Goal: Task Accomplishment & Management: Contribute content

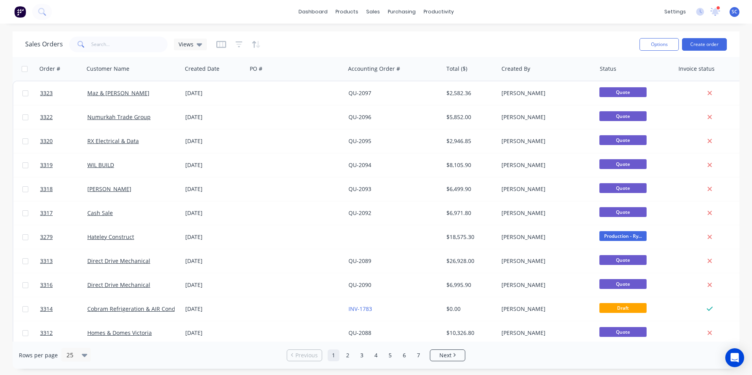
scroll to position [39, 0]
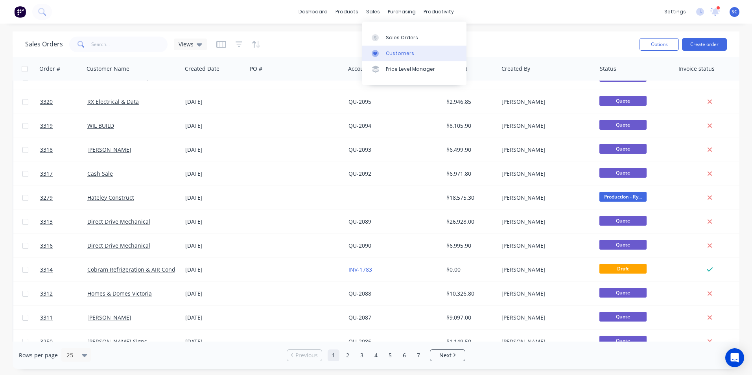
click at [411, 56] on div "Customers" at bounding box center [400, 53] width 28 height 7
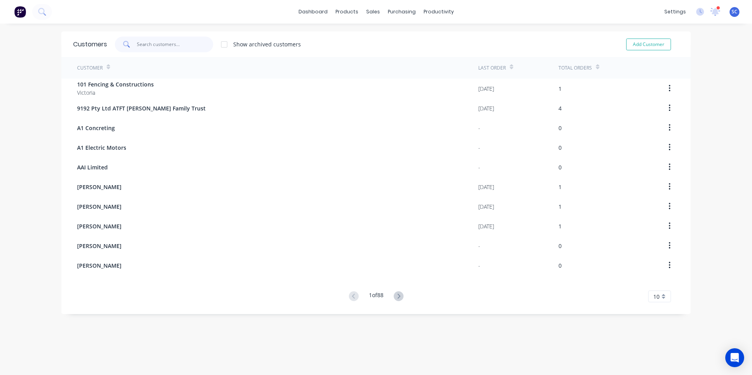
click at [145, 46] on input "text" at bounding box center [175, 45] width 77 height 16
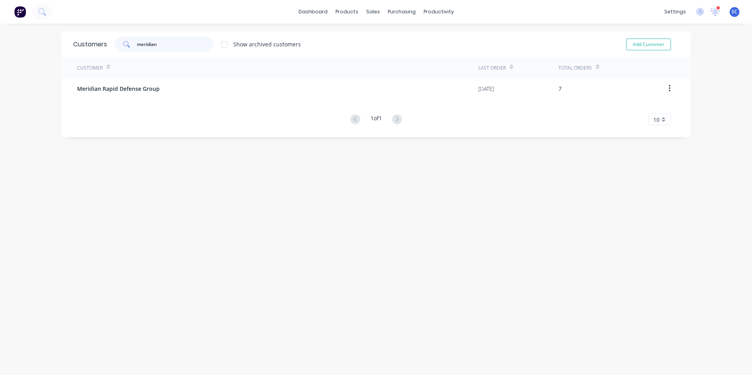
type input "meridian"
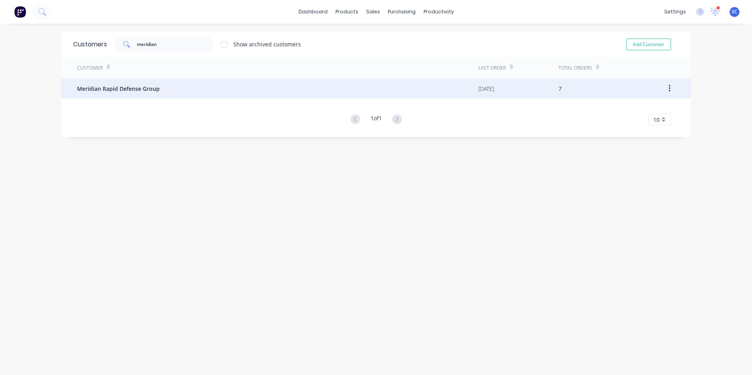
click at [379, 85] on div "Meridian Rapid Defense Group" at bounding box center [277, 89] width 401 height 20
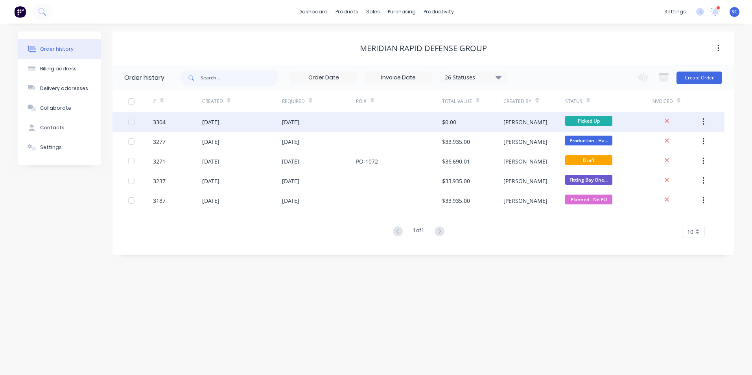
click at [375, 124] on div at bounding box center [399, 122] width 86 height 20
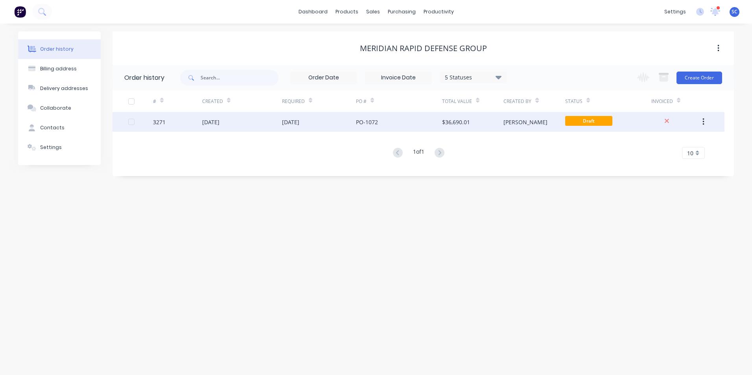
click at [458, 121] on div "$36,690.01" at bounding box center [456, 122] width 28 height 8
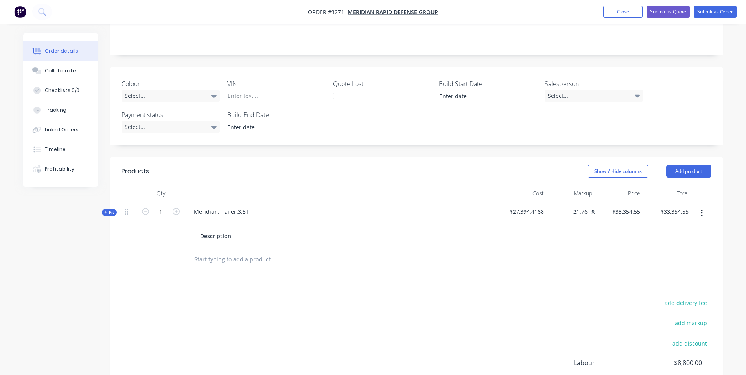
scroll to position [157, 0]
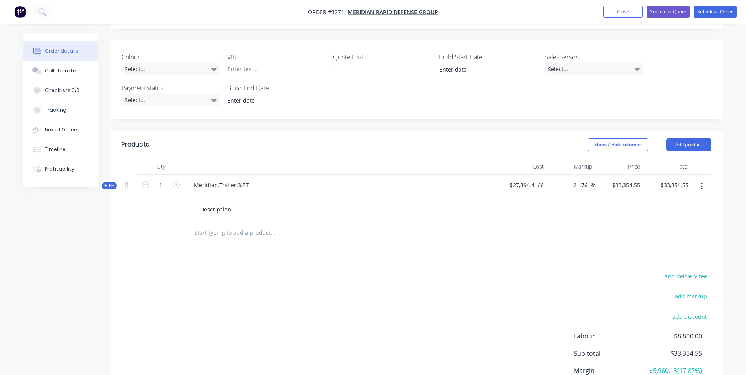
click at [111, 187] on span "Kit" at bounding box center [109, 186] width 10 height 6
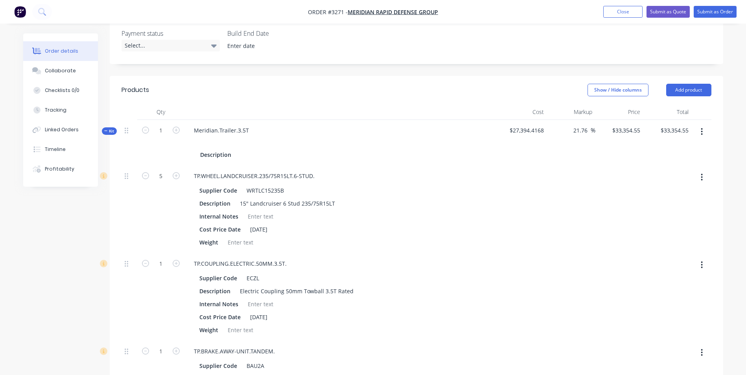
scroll to position [118, 0]
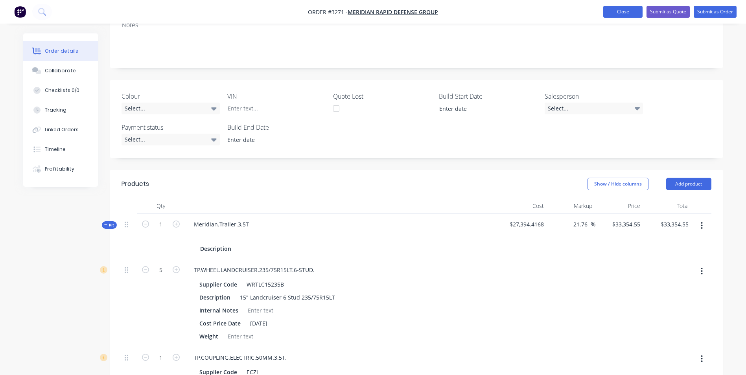
click at [616, 10] on button "Close" at bounding box center [622, 12] width 39 height 12
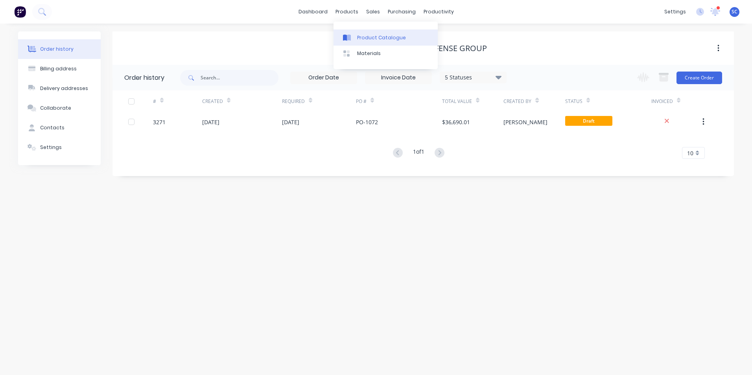
drag, startPoint x: 358, startPoint y: 38, endPoint x: 355, endPoint y: 42, distance: 5.3
click at [358, 38] on div "Product Catalogue" at bounding box center [381, 37] width 49 height 7
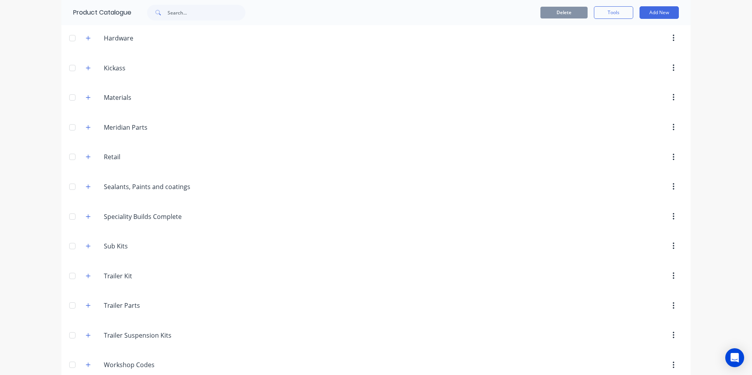
scroll to position [275, 0]
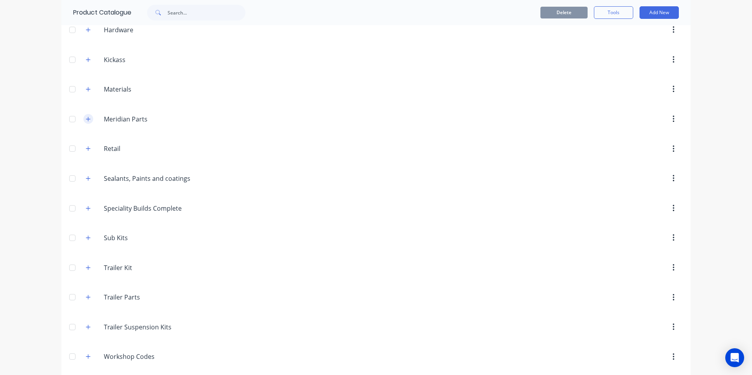
click at [85, 122] on button "button" at bounding box center [88, 119] width 10 height 10
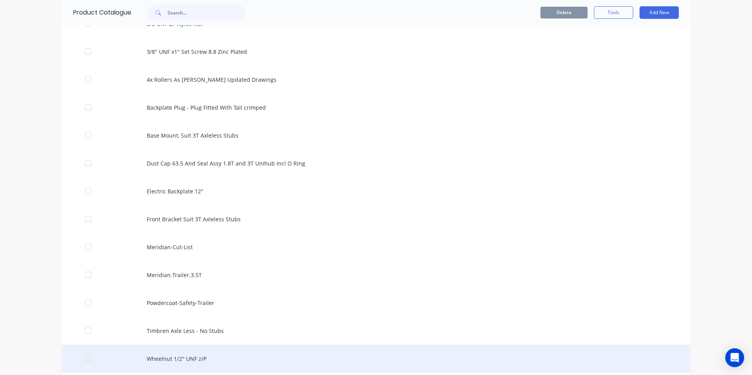
scroll to position [590, 0]
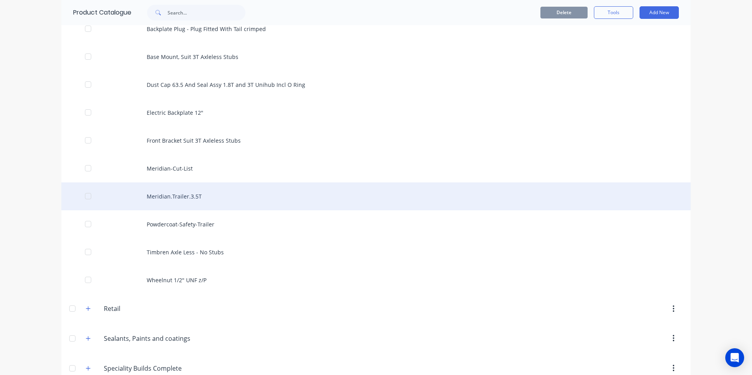
click at [167, 199] on div "Meridian.Trailer.3.5T" at bounding box center [375, 196] width 629 height 28
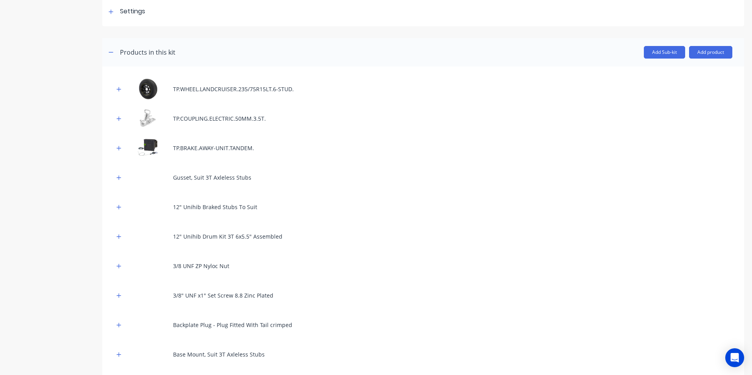
scroll to position [79, 0]
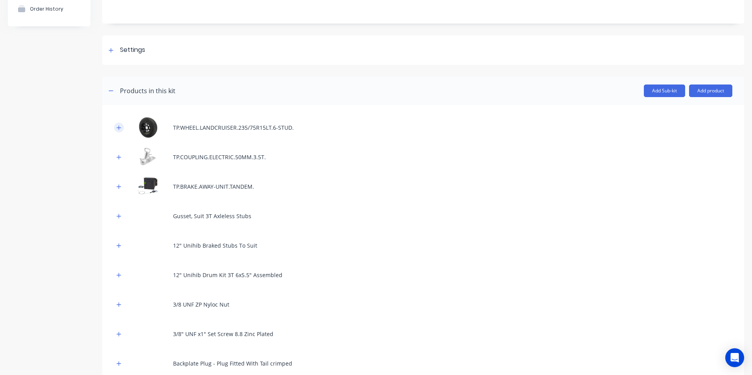
click at [118, 127] on icon "button" at bounding box center [118, 128] width 5 height 6
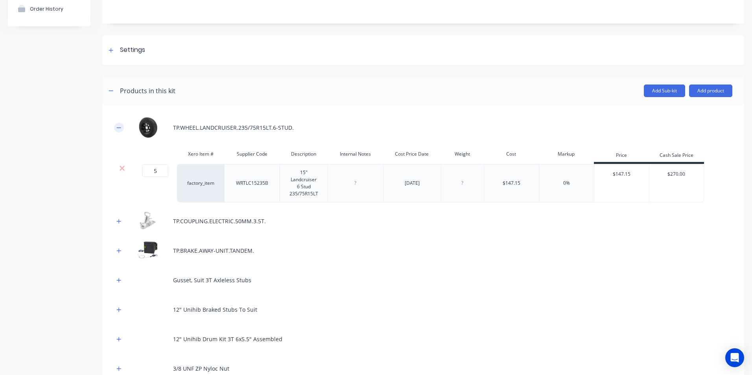
click at [117, 126] on icon "button" at bounding box center [118, 128] width 5 height 6
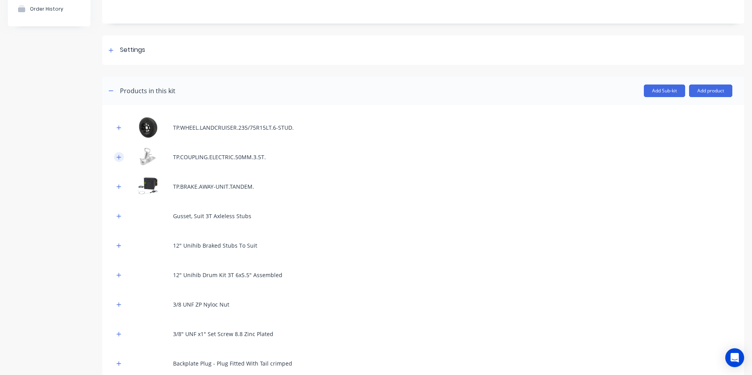
click at [117, 160] on icon "button" at bounding box center [118, 157] width 5 height 6
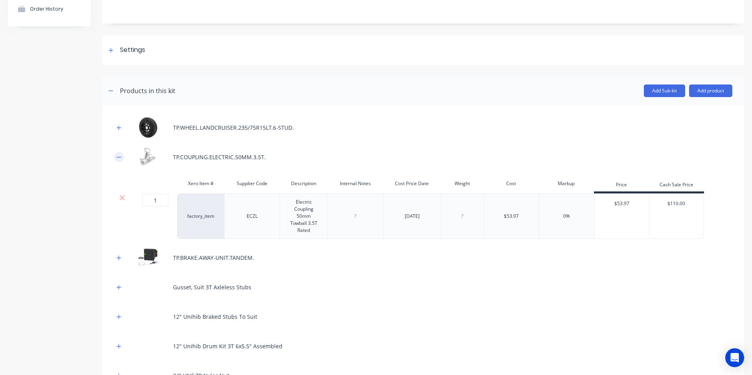
click at [117, 160] on icon "button" at bounding box center [118, 157] width 5 height 6
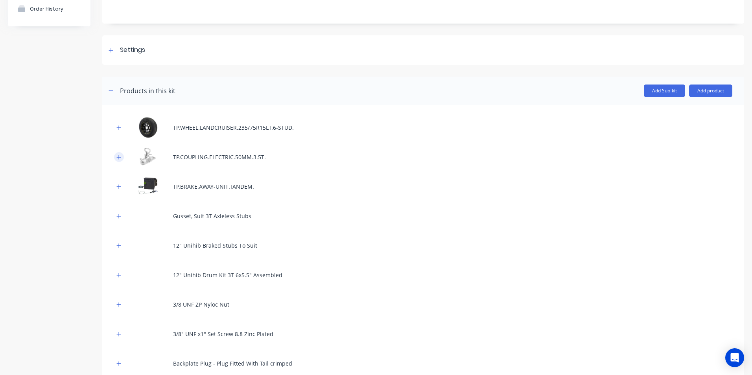
scroll to position [118, 0]
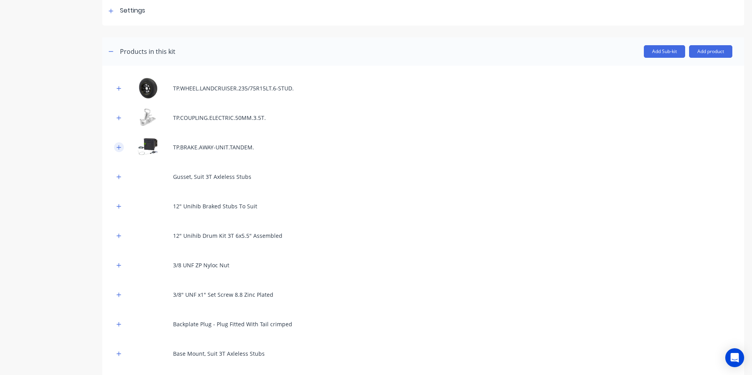
click at [119, 147] on icon "button" at bounding box center [119, 147] width 4 height 4
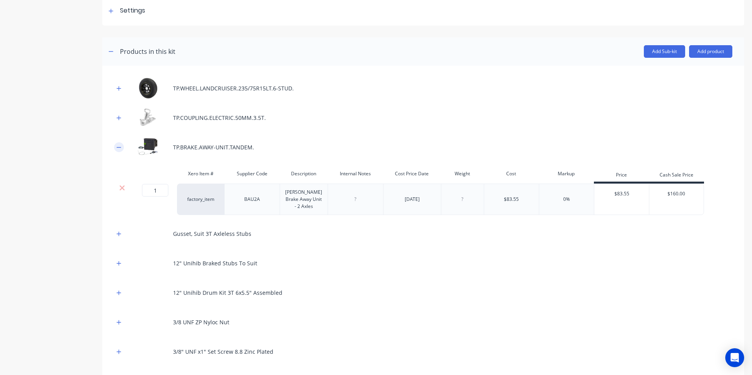
click at [119, 147] on icon "button" at bounding box center [119, 147] width 4 height 0
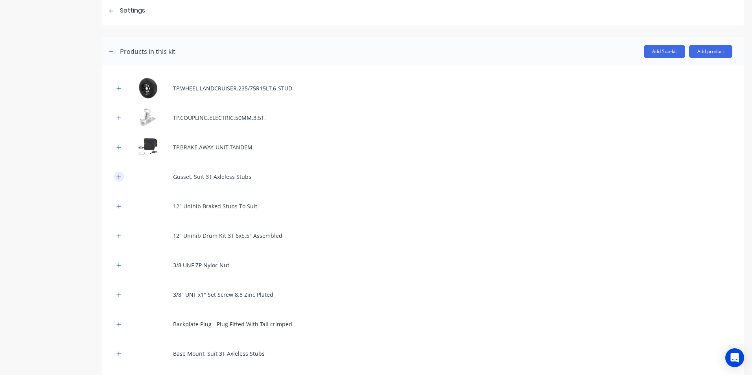
click at [118, 178] on icon "button" at bounding box center [118, 177] width 5 height 6
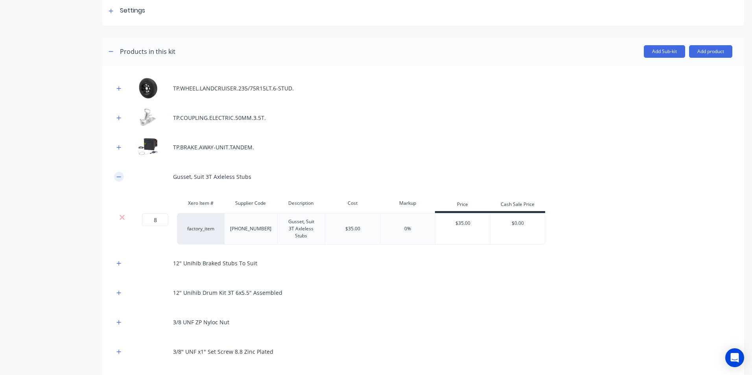
click at [118, 175] on icon "button" at bounding box center [118, 177] width 5 height 6
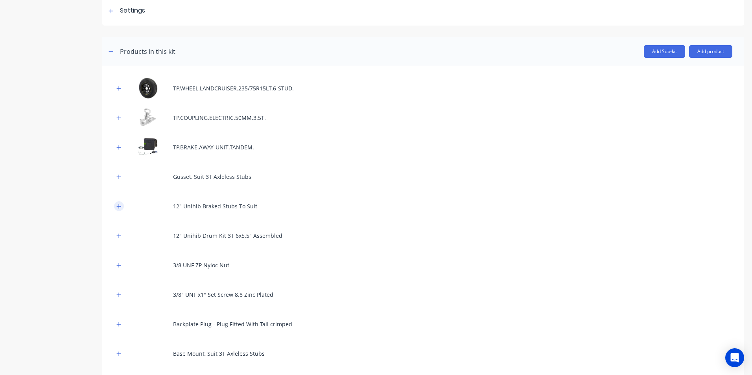
click at [120, 206] on icon "button" at bounding box center [118, 207] width 5 height 6
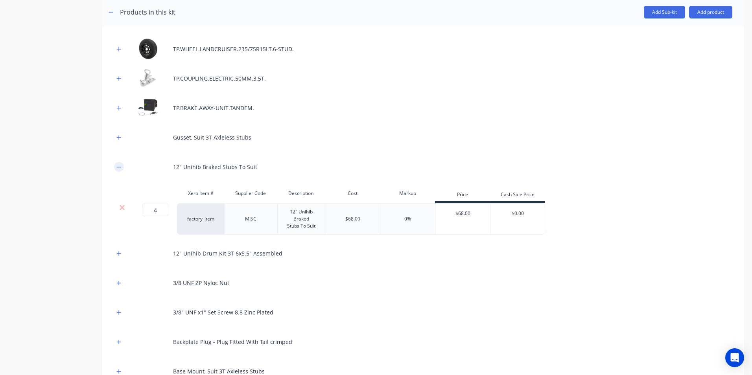
scroll to position [197, 0]
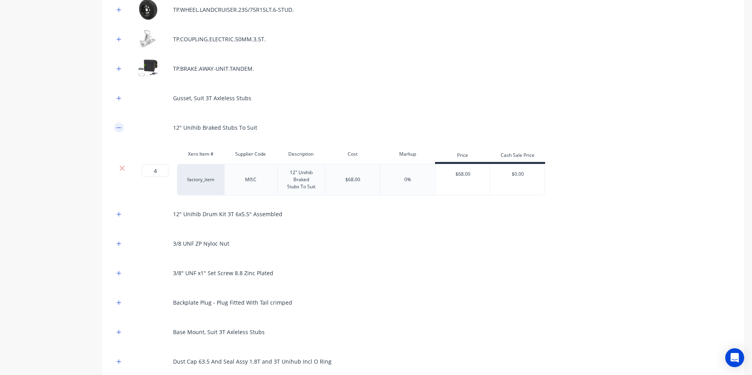
click at [118, 128] on icon "button" at bounding box center [118, 128] width 5 height 6
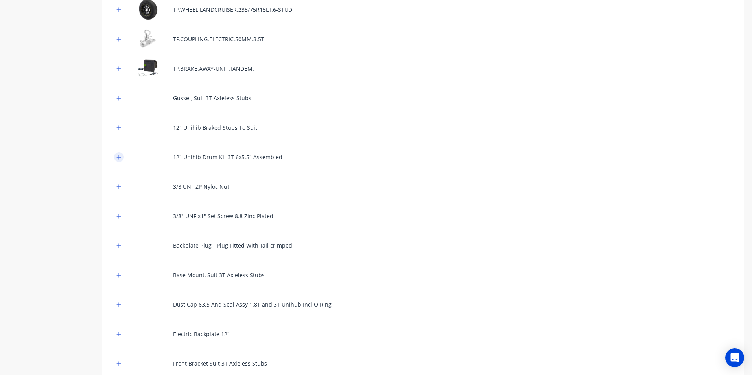
click at [117, 159] on icon "button" at bounding box center [118, 157] width 5 height 6
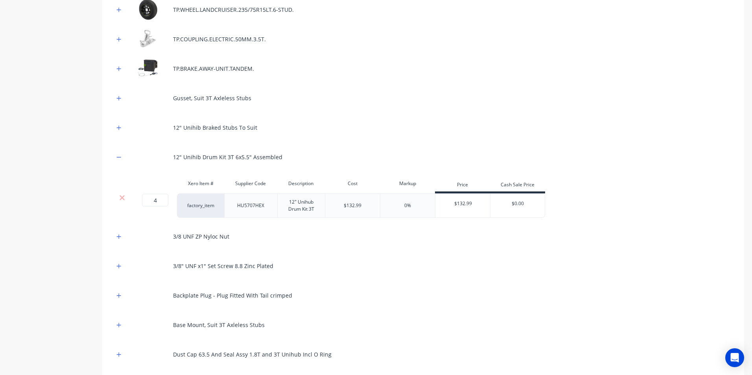
scroll to position [236, 0]
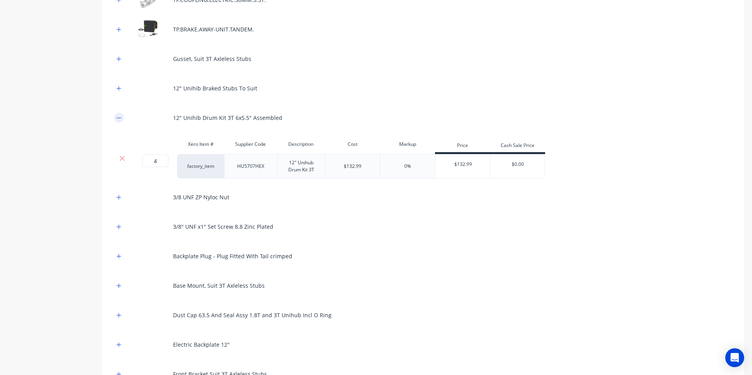
click at [119, 117] on icon "button" at bounding box center [118, 118] width 5 height 6
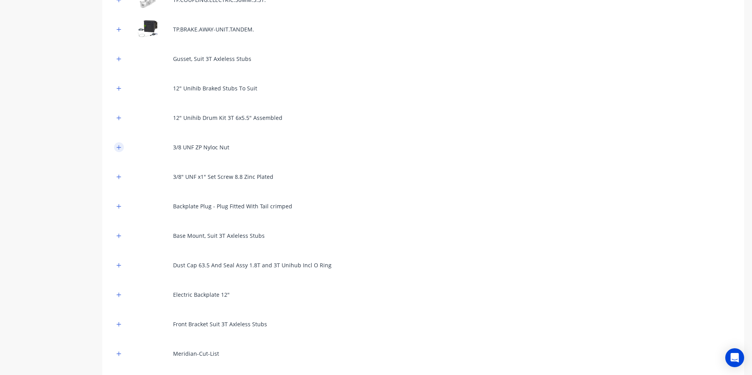
click at [118, 148] on icon "button" at bounding box center [118, 148] width 5 height 6
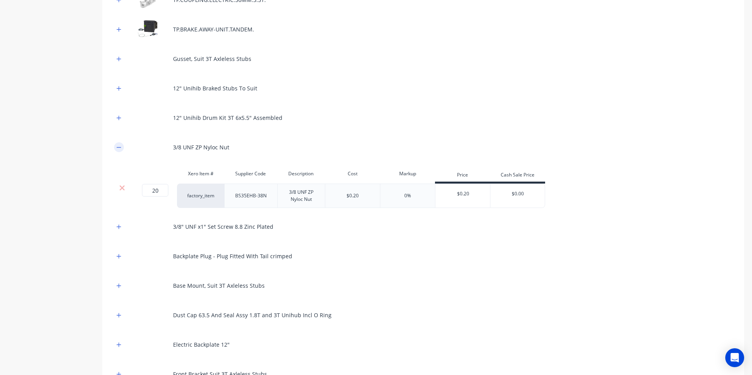
click at [118, 148] on icon "button" at bounding box center [118, 148] width 5 height 6
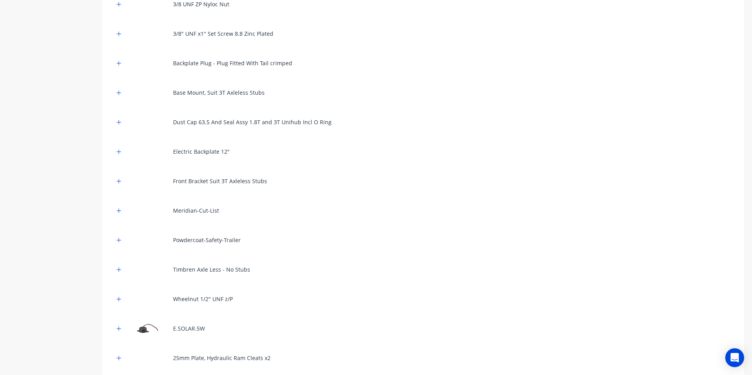
scroll to position [393, 0]
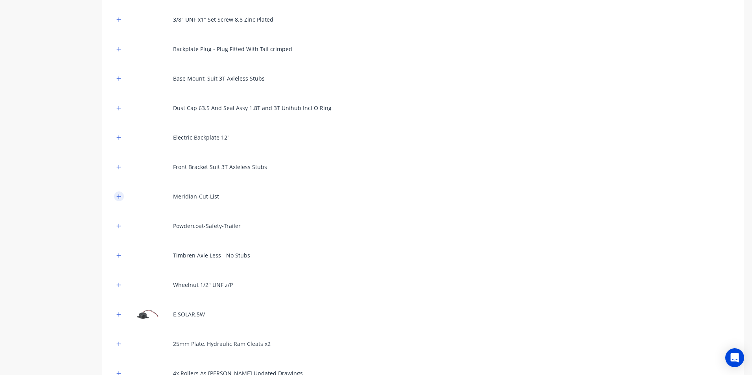
click at [122, 194] on button "button" at bounding box center [119, 196] width 10 height 10
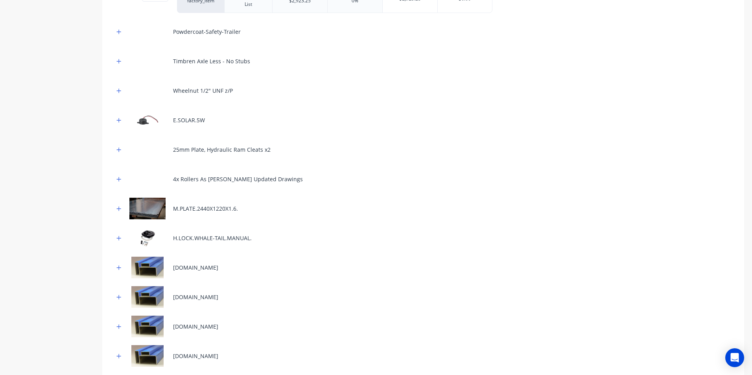
scroll to position [708, 0]
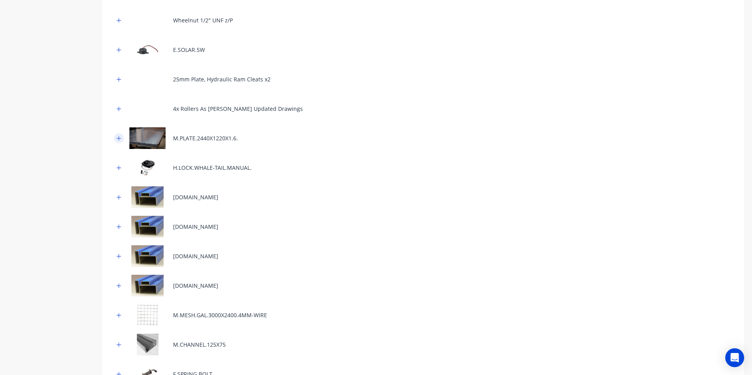
click at [120, 138] on icon "button" at bounding box center [119, 138] width 4 height 4
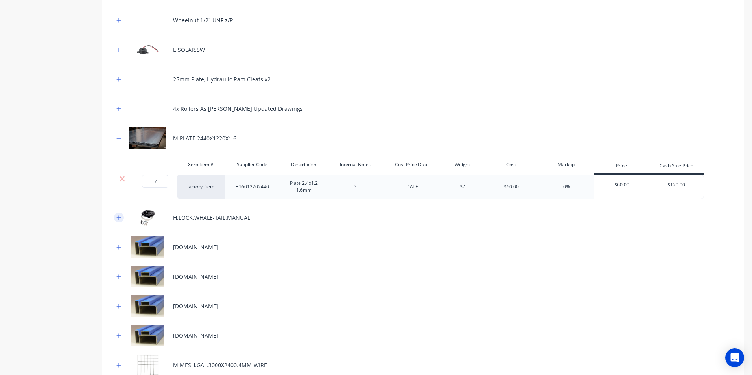
click at [118, 217] on icon "button" at bounding box center [118, 218] width 5 height 6
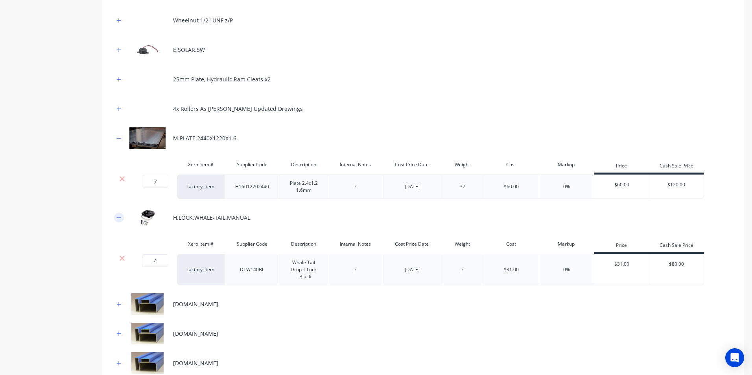
click at [118, 217] on icon "button" at bounding box center [118, 218] width 5 height 6
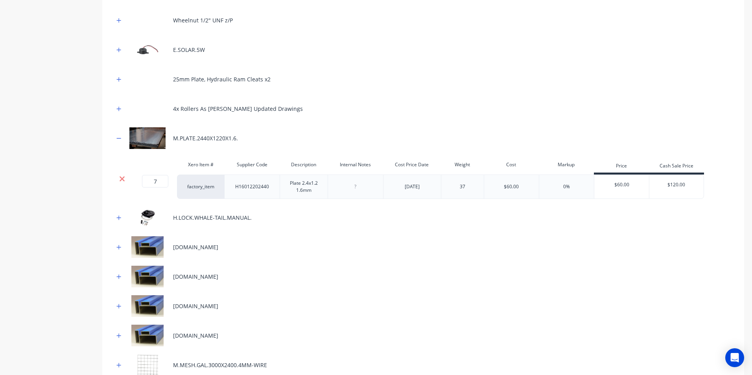
click at [122, 177] on icon at bounding box center [122, 179] width 6 height 8
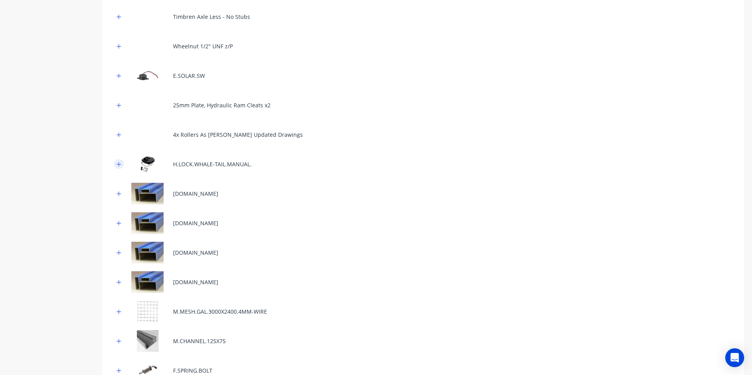
scroll to position [668, 0]
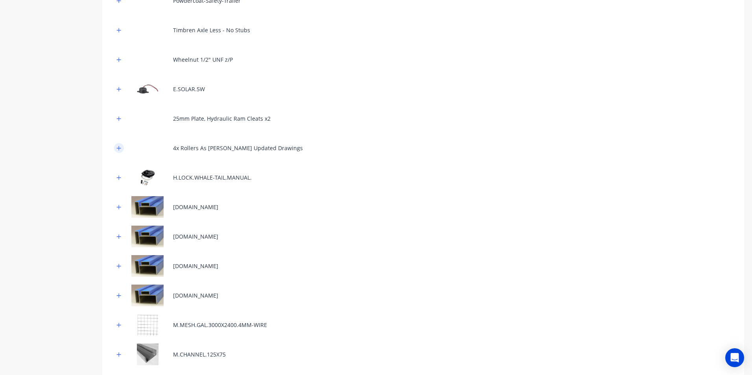
click at [118, 146] on icon "button" at bounding box center [118, 148] width 5 height 6
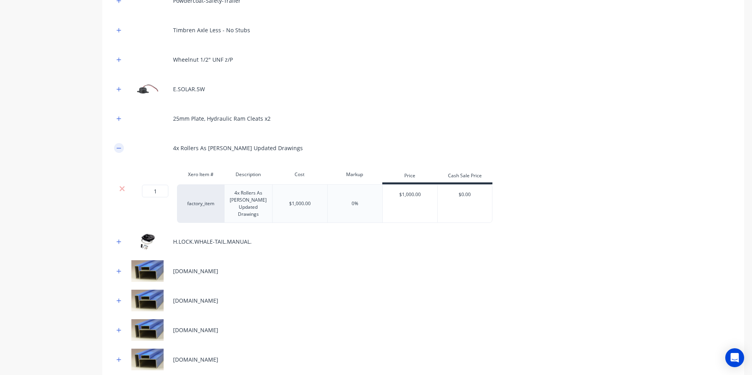
click at [118, 149] on icon "button" at bounding box center [118, 148] width 5 height 6
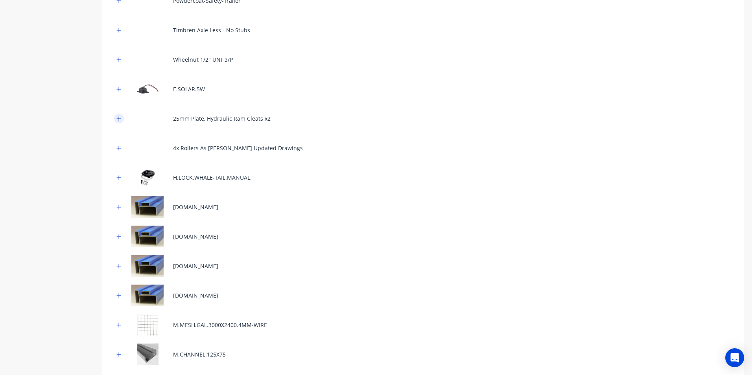
click at [119, 119] on icon "button" at bounding box center [119, 118] width 4 height 4
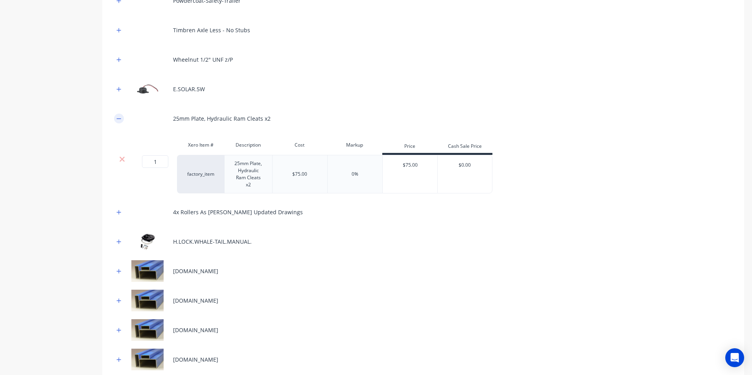
click at [119, 119] on icon "button" at bounding box center [118, 119] width 5 height 6
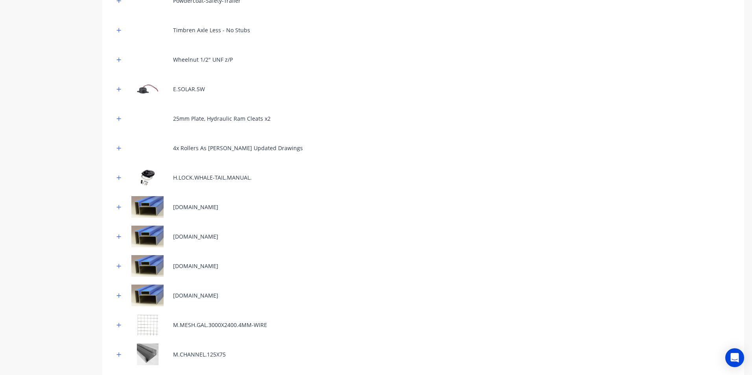
scroll to position [629, 0]
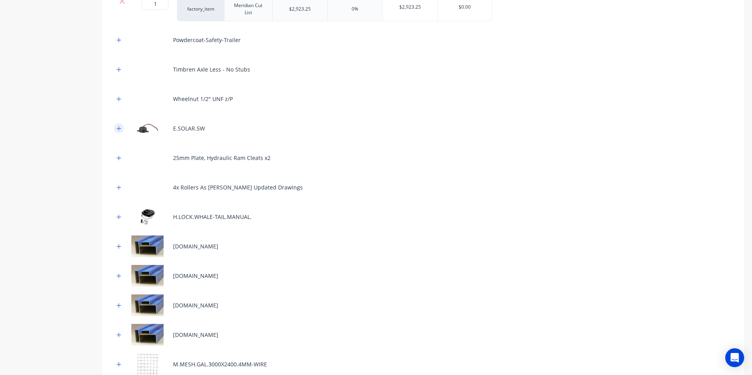
click at [118, 129] on icon "button" at bounding box center [118, 129] width 5 height 6
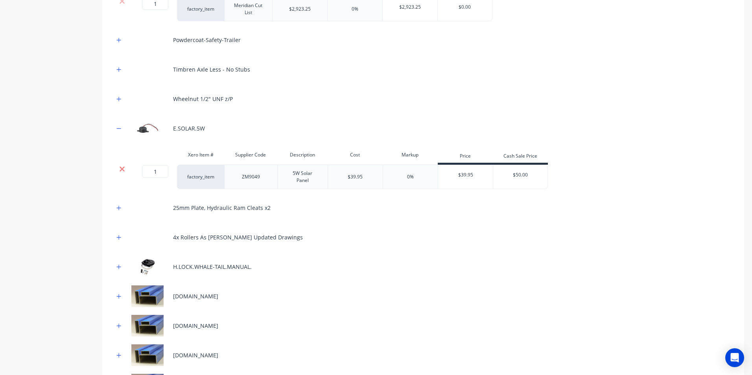
click at [122, 169] on icon at bounding box center [122, 169] width 5 height 5
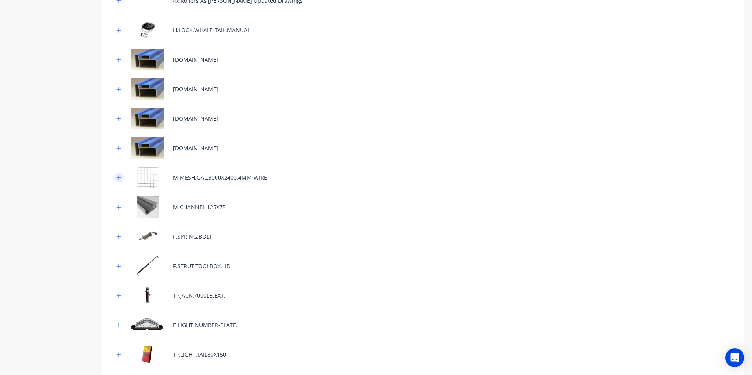
scroll to position [826, 0]
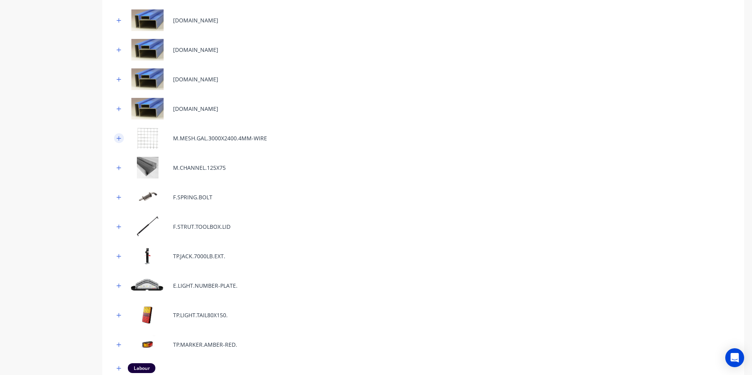
click at [119, 140] on icon "button" at bounding box center [119, 138] width 4 height 4
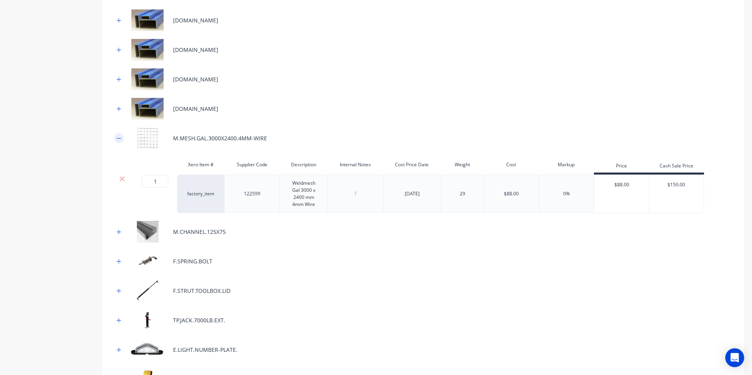
click at [119, 140] on icon "button" at bounding box center [118, 139] width 5 height 6
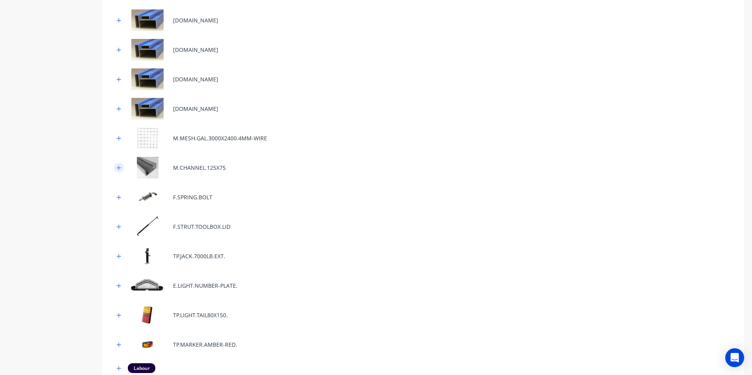
click at [121, 167] on icon "button" at bounding box center [118, 168] width 5 height 6
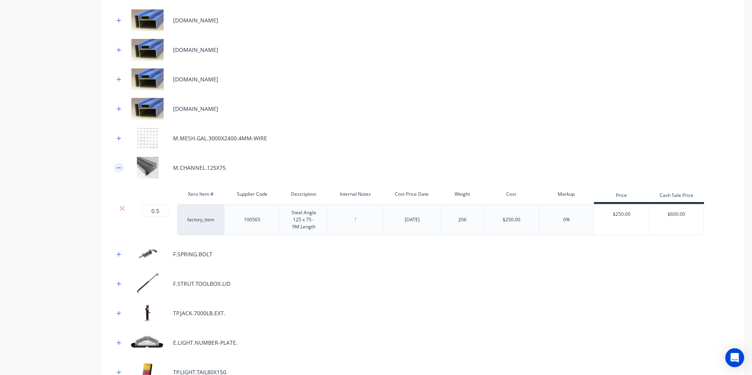
click at [120, 168] on icon "button" at bounding box center [119, 167] width 4 height 0
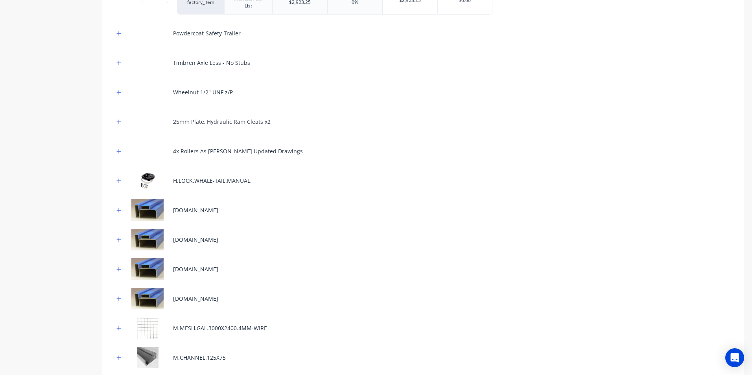
scroll to position [629, 0]
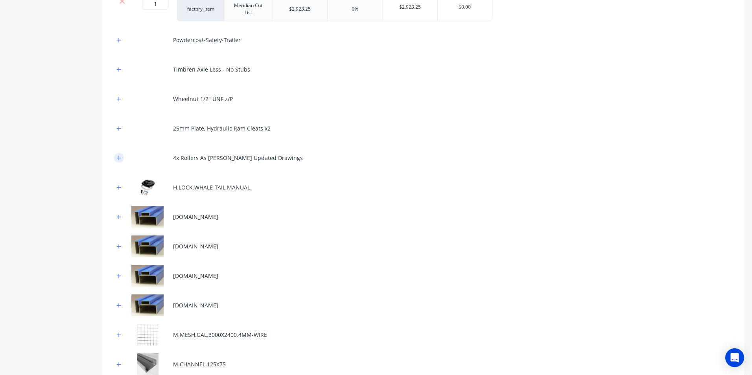
click at [118, 158] on icon "button" at bounding box center [118, 158] width 5 height 6
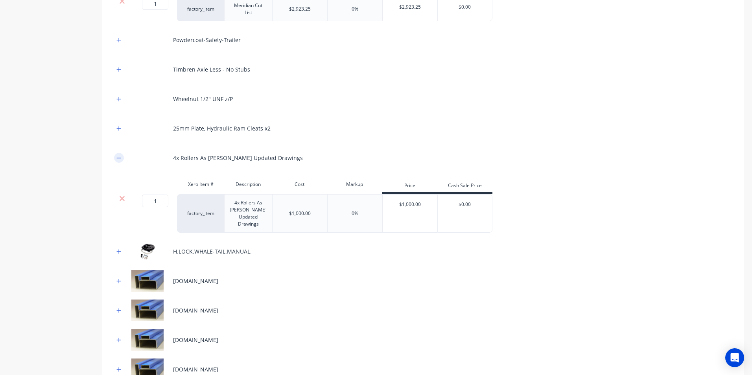
click at [117, 158] on icon "button" at bounding box center [118, 158] width 5 height 6
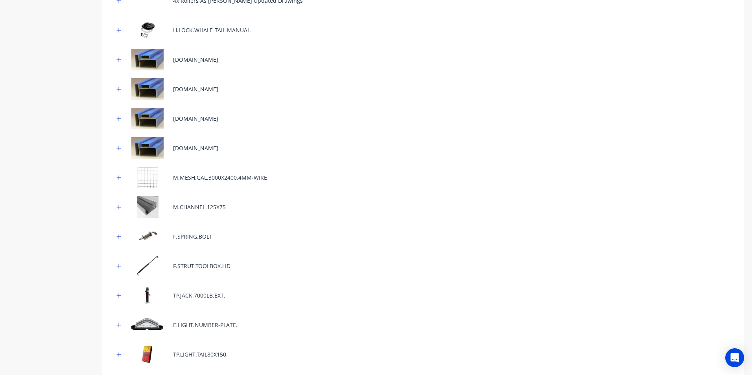
scroll to position [826, 0]
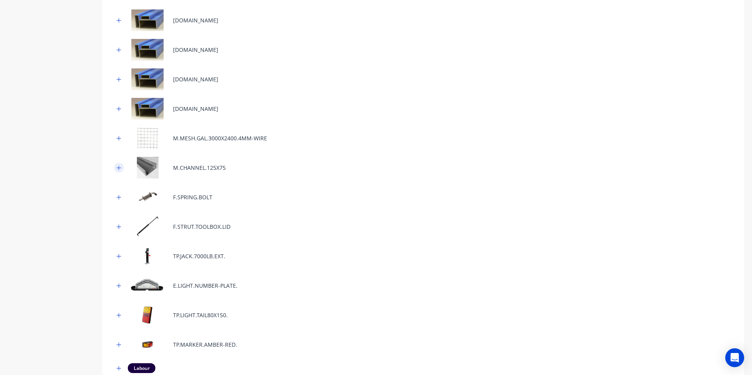
click at [117, 165] on icon "button" at bounding box center [118, 168] width 5 height 6
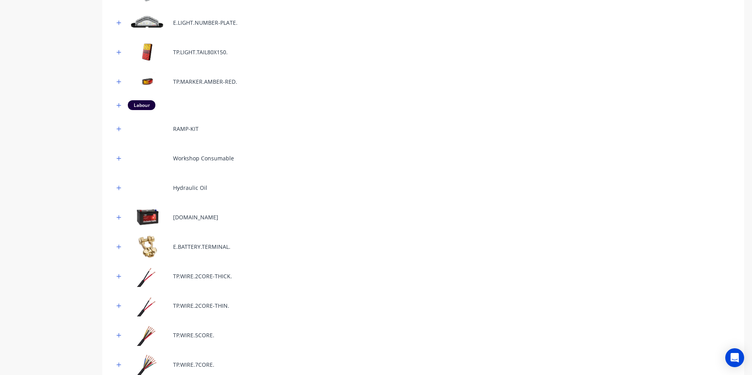
scroll to position [1132, 0]
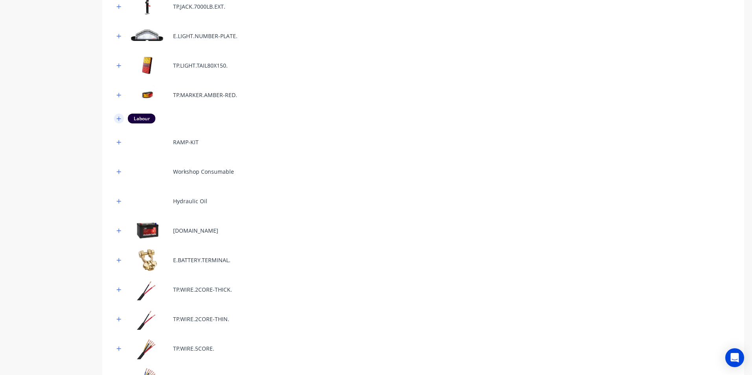
click at [118, 116] on icon "button" at bounding box center [118, 119] width 5 height 6
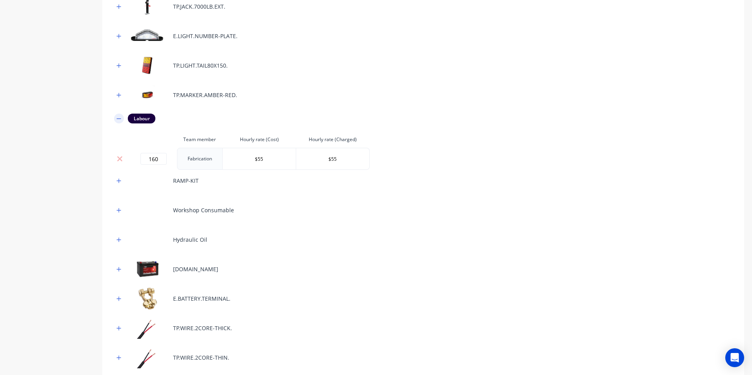
click at [118, 116] on icon "button" at bounding box center [118, 119] width 5 height 6
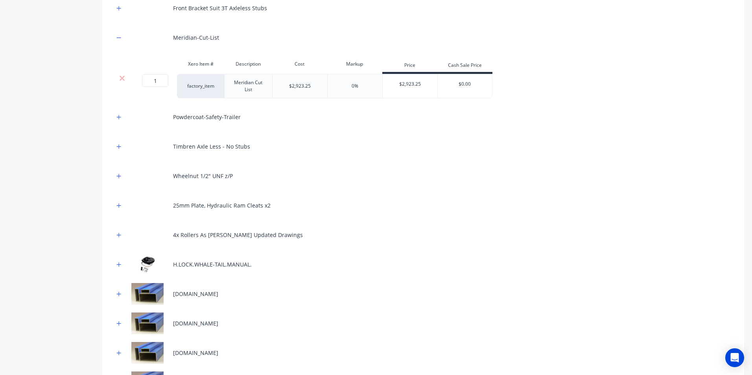
scroll to position [542, 0]
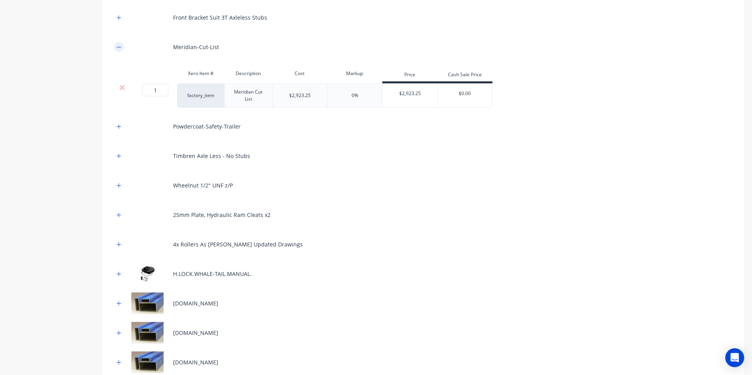
click at [116, 47] on button "button" at bounding box center [119, 47] width 10 height 10
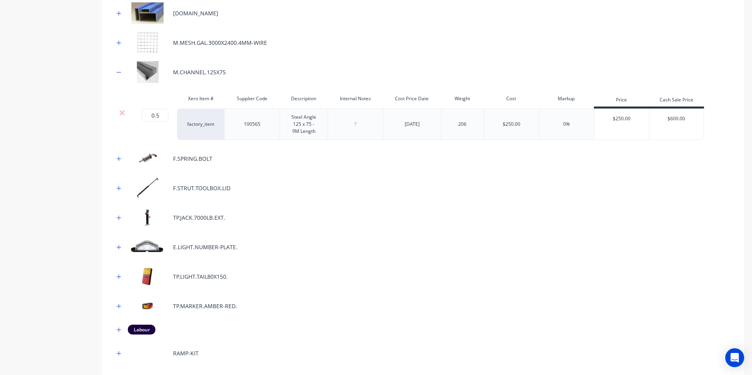
scroll to position [857, 0]
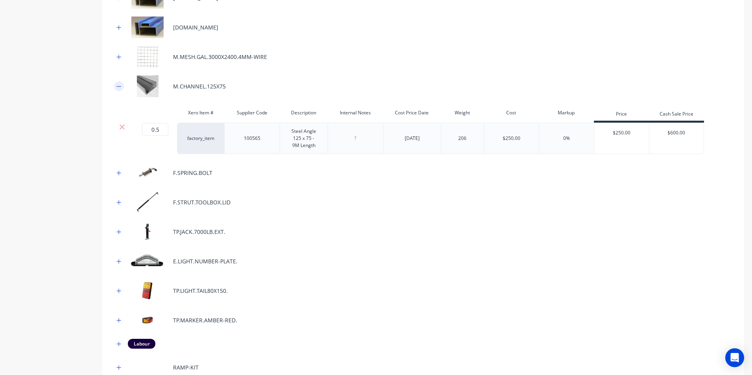
click at [120, 85] on icon "button" at bounding box center [118, 87] width 5 height 6
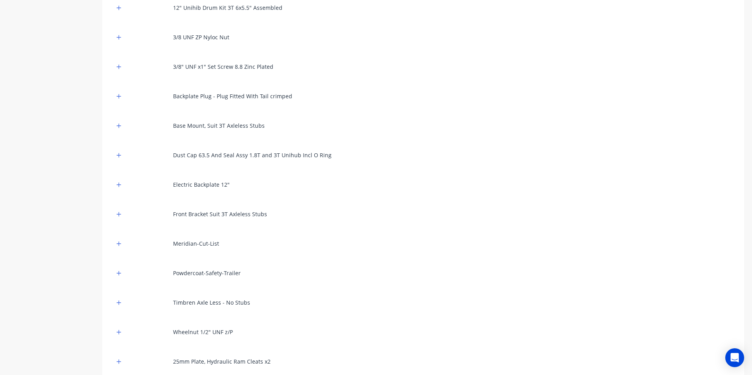
scroll to position [425, 0]
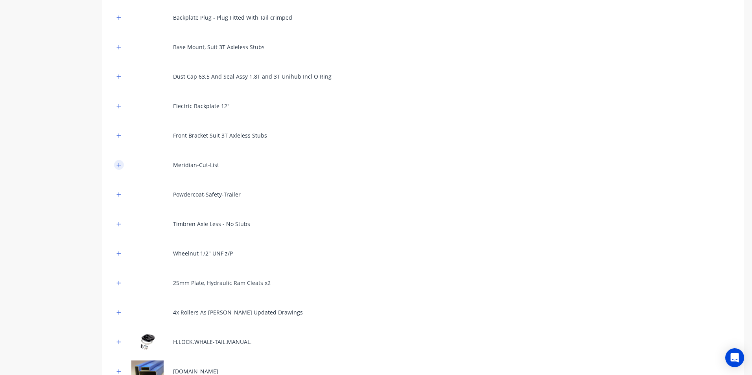
click at [121, 164] on icon "button" at bounding box center [118, 165] width 5 height 6
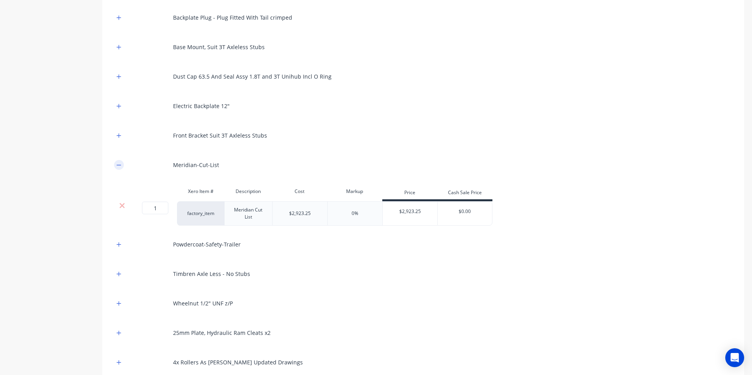
click at [119, 164] on icon "button" at bounding box center [118, 165] width 5 height 6
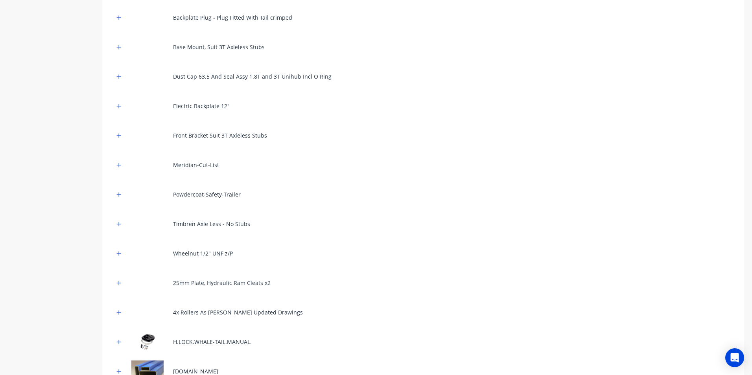
scroll to position [464, 0]
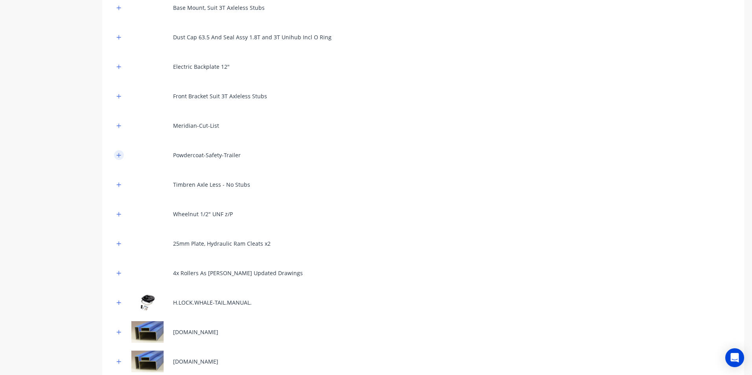
click at [119, 157] on icon "button" at bounding box center [119, 155] width 4 height 4
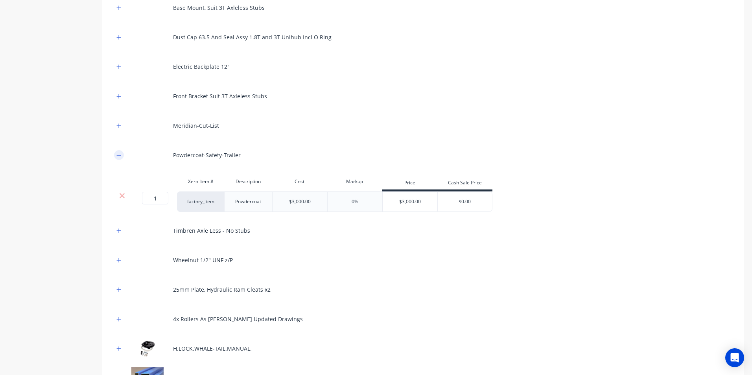
click at [119, 157] on icon "button" at bounding box center [118, 156] width 5 height 6
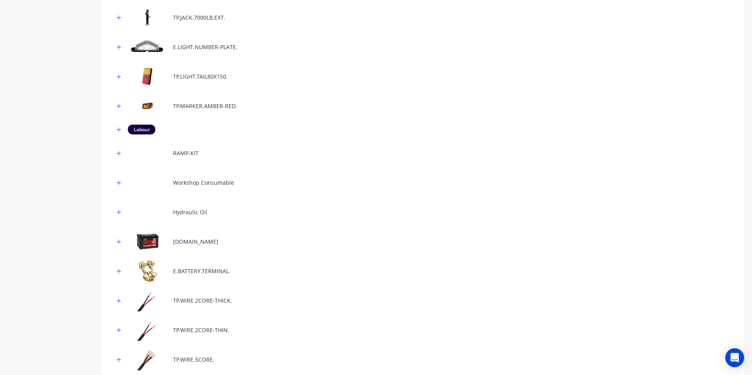
scroll to position [1093, 0]
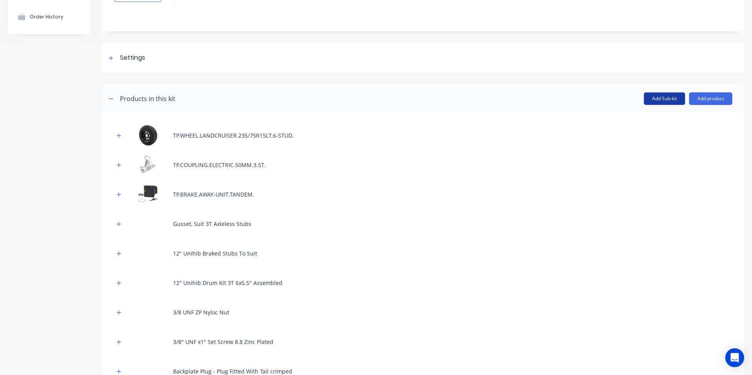
click at [668, 100] on button "Add Sub-kit" at bounding box center [664, 98] width 41 height 13
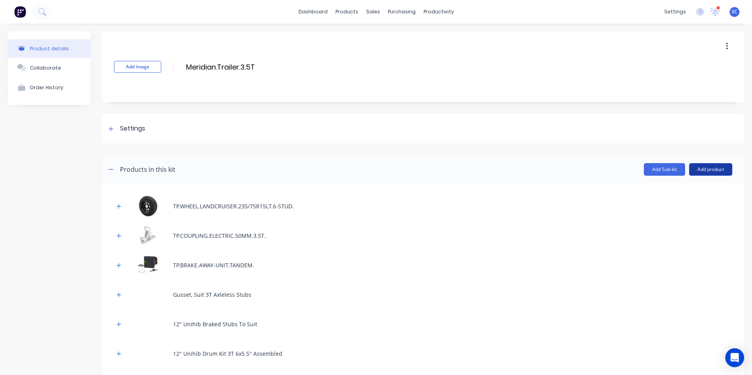
click at [705, 168] on button "Add product" at bounding box center [710, 169] width 43 height 13
click at [673, 190] on div "Product catalogue" at bounding box center [694, 189] width 61 height 11
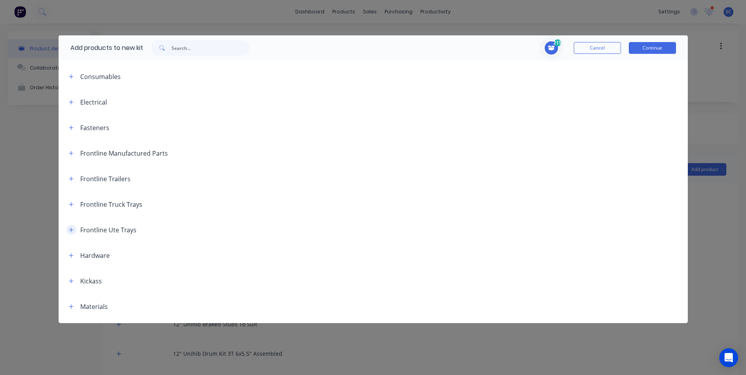
scroll to position [79, 0]
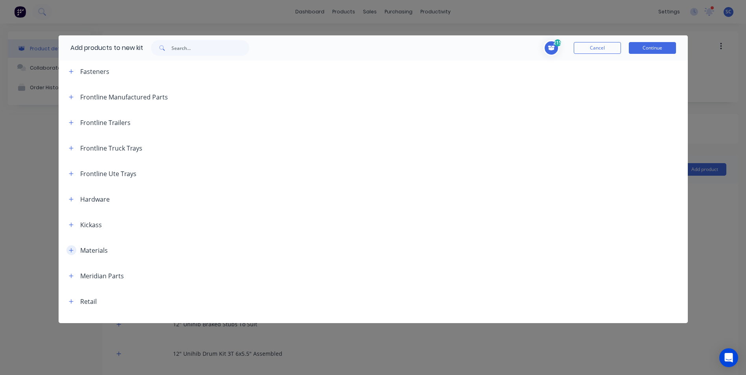
click at [70, 250] on icon "button" at bounding box center [71, 251] width 5 height 6
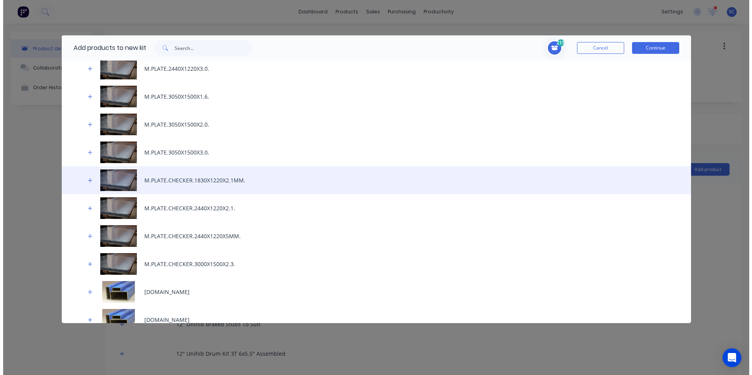
scroll to position [983, 0]
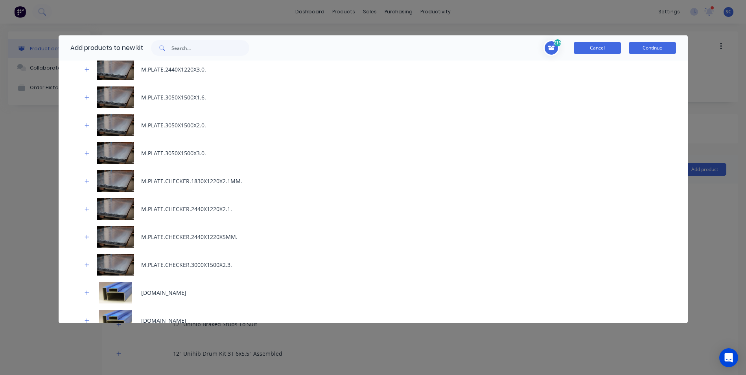
click at [612, 49] on button "Cancel" at bounding box center [597, 48] width 47 height 12
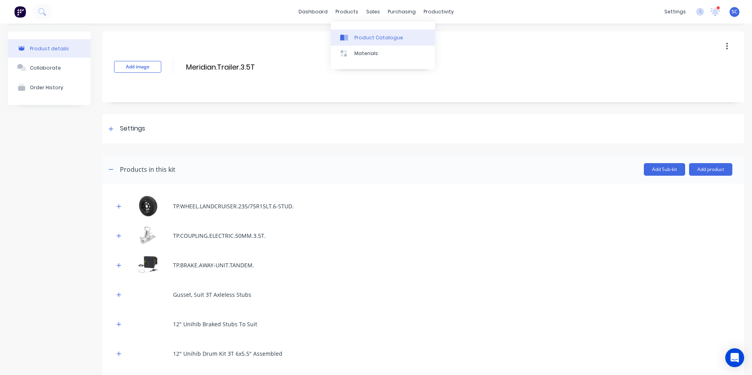
click at [359, 38] on div "Product Catalogue" at bounding box center [378, 37] width 49 height 7
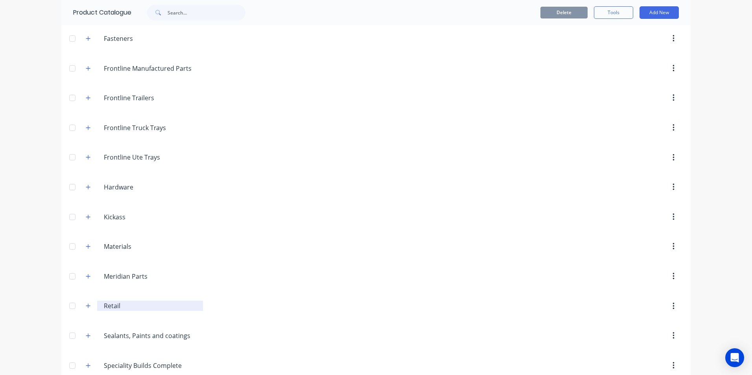
scroll to position [157, 0]
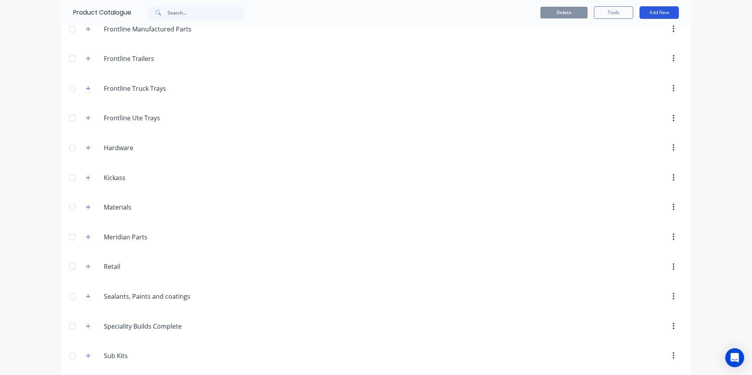
click at [655, 13] on button "Add New" at bounding box center [658, 12] width 39 height 13
click at [619, 50] on div "Product" at bounding box center [641, 48] width 61 height 11
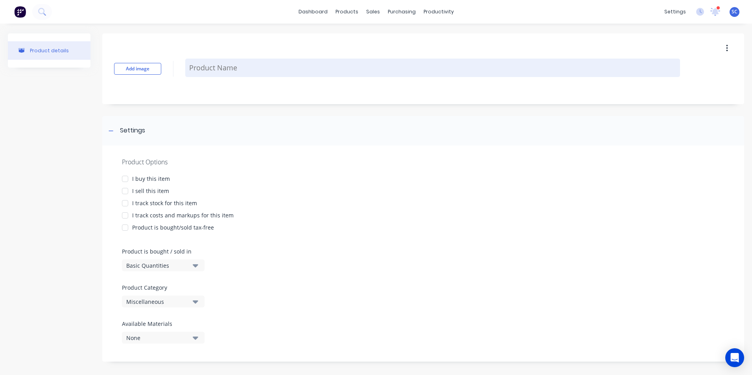
click at [206, 68] on textarea at bounding box center [432, 68] width 495 height 18
type textarea "x"
type textarea "P"
type textarea "x"
type textarea "PL"
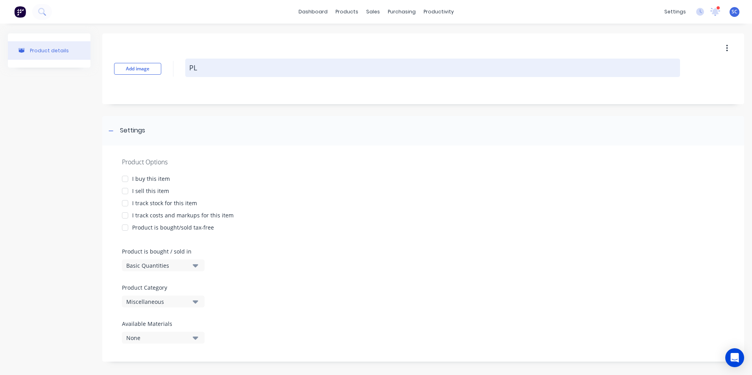
type textarea "x"
type textarea "PLS"
type textarea "x"
type textarea "PLS."
type textarea "x"
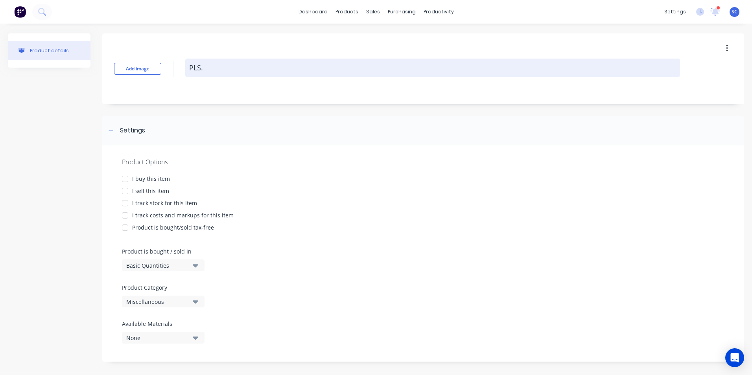
type textarea "PLS.3"
type textarea "x"
type textarea "PLS.32"
type textarea "x"
type textarea "PLS.3"
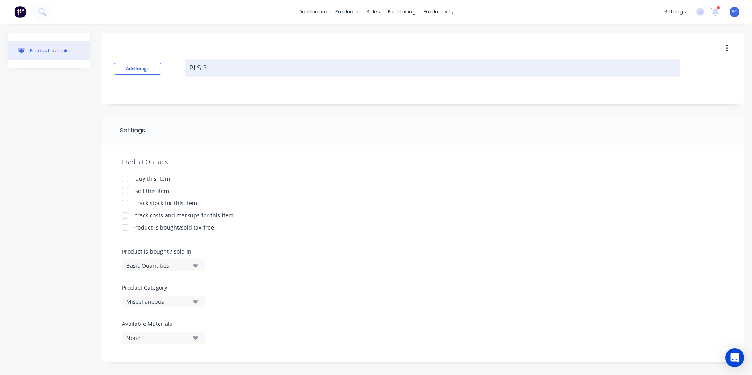
type textarea "x"
type textarea "PLS.3."
type textarea "x"
type textarea "PLS.3.2"
type textarea "x"
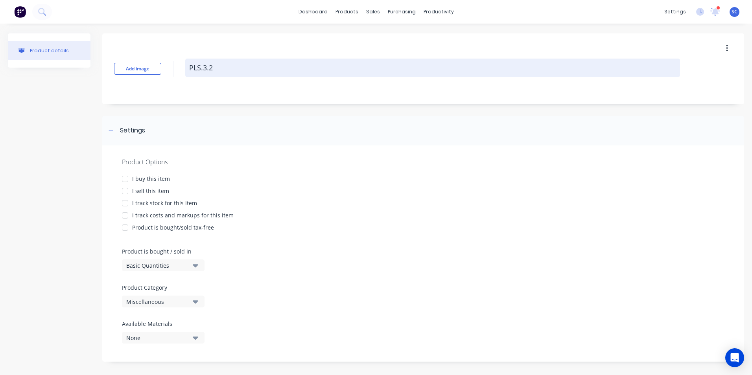
type textarea "PLS.3.2x"
type textarea "x"
type textarea "PLS.3.2x1"
type textarea "x"
type textarea "PLS.3.2x15"
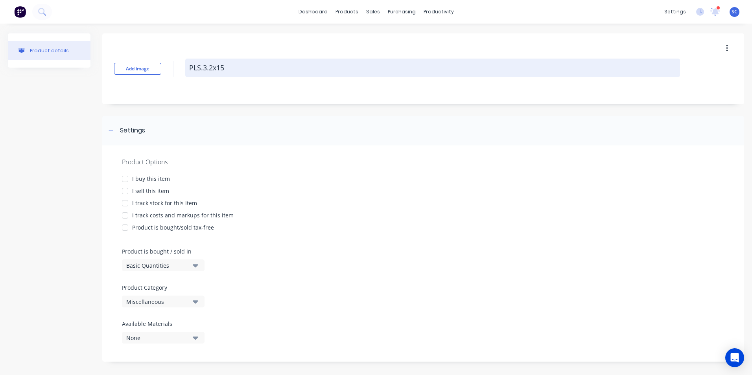
type textarea "x"
type textarea "PLS.3.2x152"
type textarea "x"
type textarea "PLS.3.2x1520"
type textarea "x"
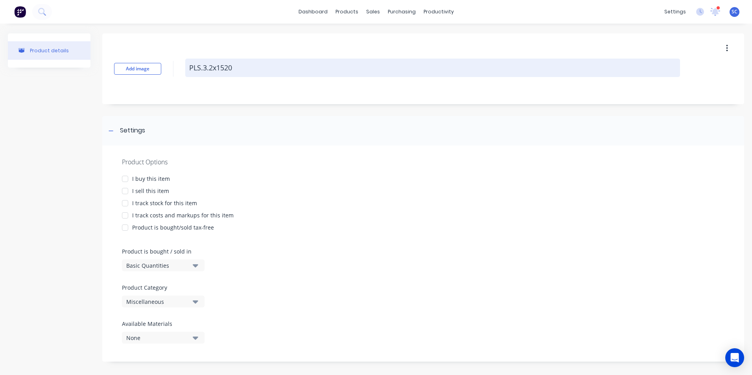
type textarea "PLS.3.2x1520x"
type textarea "x"
type textarea "PLS.3.2x1520x3"
type textarea "x"
type textarea "PLS.3.2x1520x30"
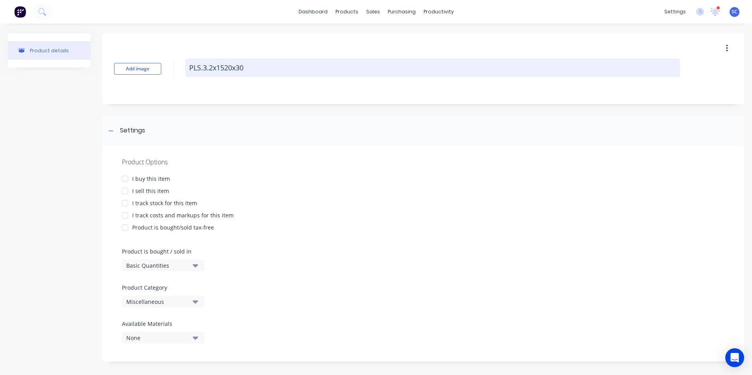
type textarea "x"
type textarea "PLS.3.2x1520x300"
type textarea "x"
type textarea "PLS.3.2x1520x3000"
type textarea "x"
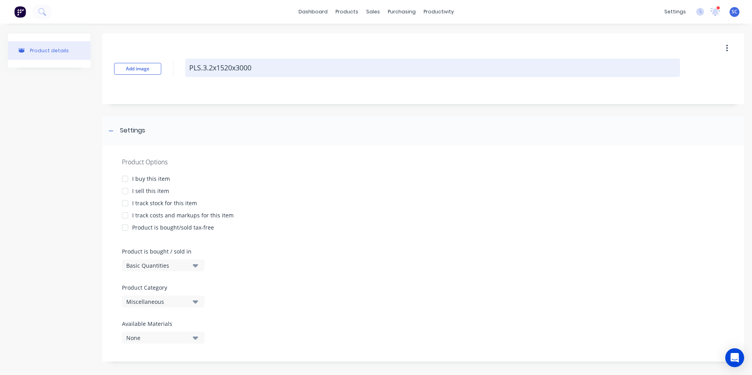
type textarea "PLS.3.2x1520x3000"
type textarea "x"
type textarea "PLS.3.2x1520x3000 H"
type textarea "x"
type textarea "PLS.3.2x1520x3000 HA"
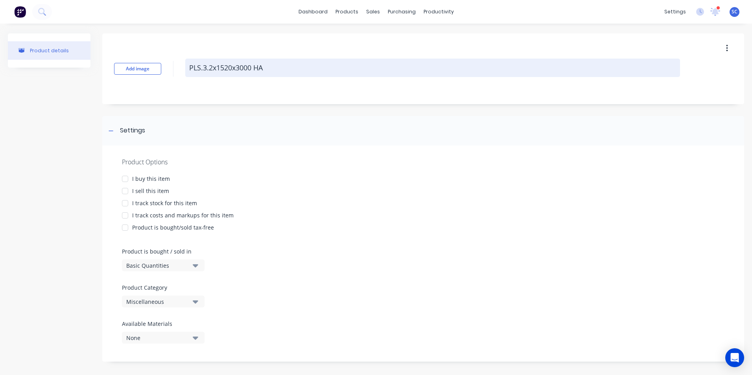
type textarea "x"
type textarea "PLS.3.2x1520x3000 HA2"
type textarea "x"
type textarea "PLS.3.2x1520x3000 HA25"
type textarea "x"
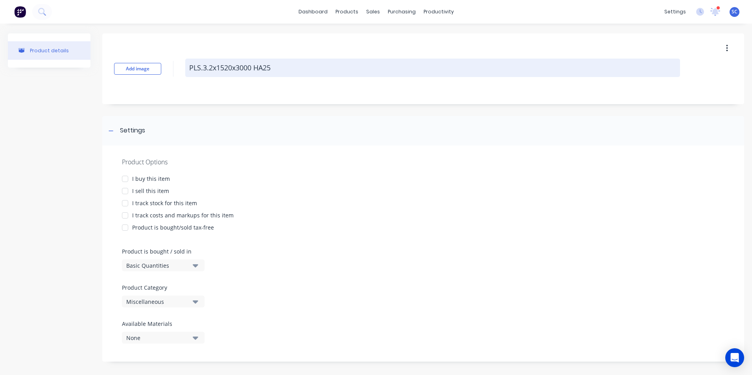
type textarea "PLS.3.2x1520x3000 HA250"
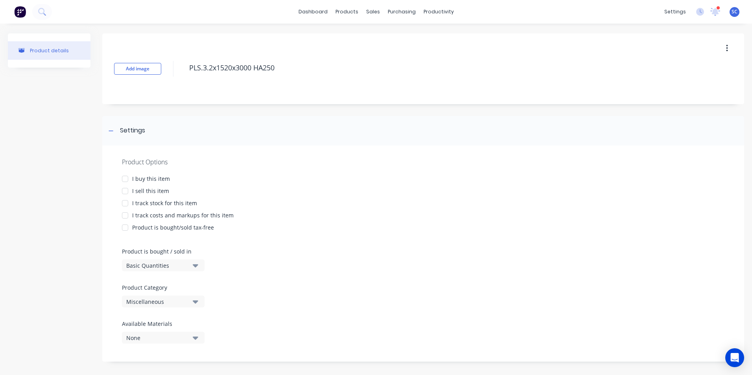
scroll to position [4, 0]
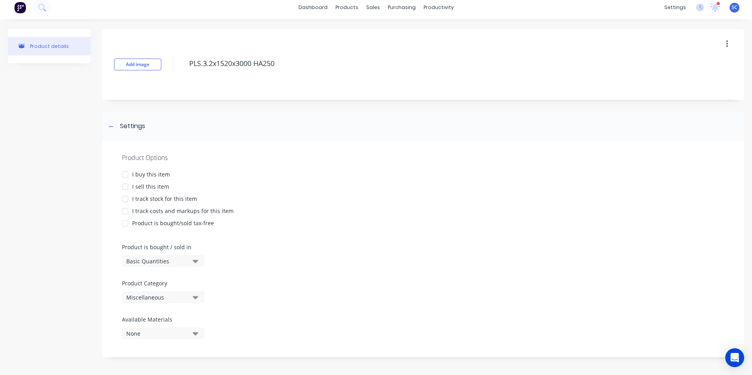
click at [127, 175] on div at bounding box center [125, 175] width 16 height 16
drag, startPoint x: 126, startPoint y: 184, endPoint x: 125, endPoint y: 189, distance: 5.5
click at [125, 184] on div at bounding box center [125, 187] width 16 height 16
click at [125, 197] on div at bounding box center [125, 199] width 16 height 16
click at [127, 212] on div at bounding box center [125, 211] width 16 height 16
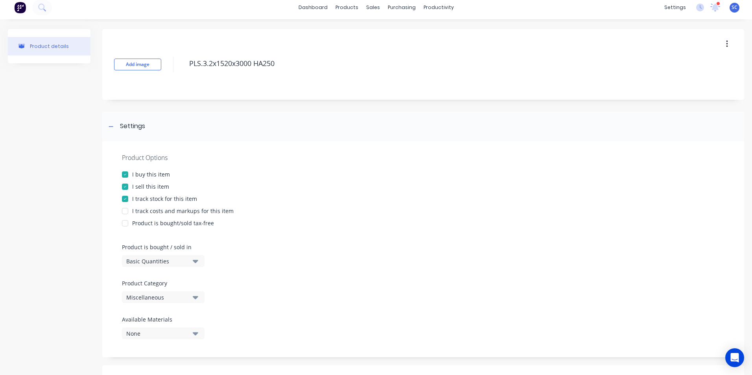
type textarea "x"
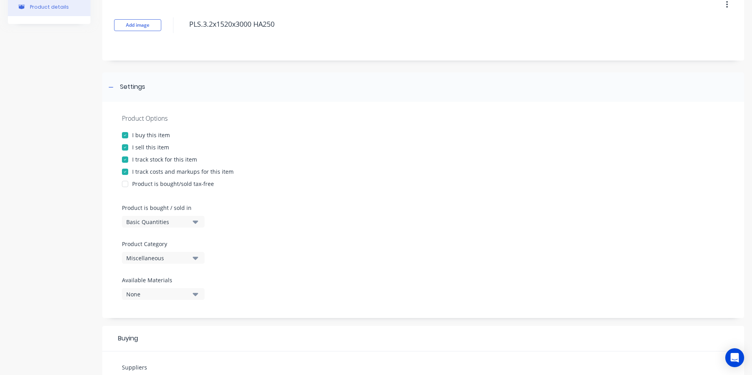
type textarea "PLS.3.2x1520x3000 HA250"
type textarea "x"
type textarea "PLS.3.2x1520x3000 HA250"
click at [169, 228] on div "Product Options I buy this item I sell this item I track stock for this item I …" at bounding box center [423, 210] width 642 height 216
click at [177, 224] on div "Basic Quantities" at bounding box center [157, 222] width 63 height 8
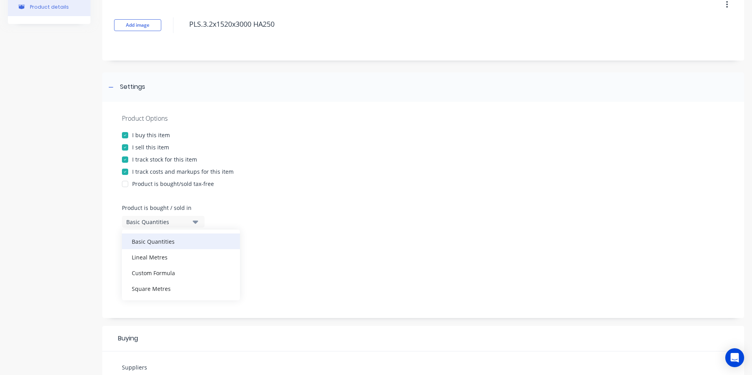
click at [168, 243] on div "Basic Quantities" at bounding box center [181, 242] width 118 height 16
click at [154, 259] on div "Miscellaneous" at bounding box center [157, 258] width 63 height 8
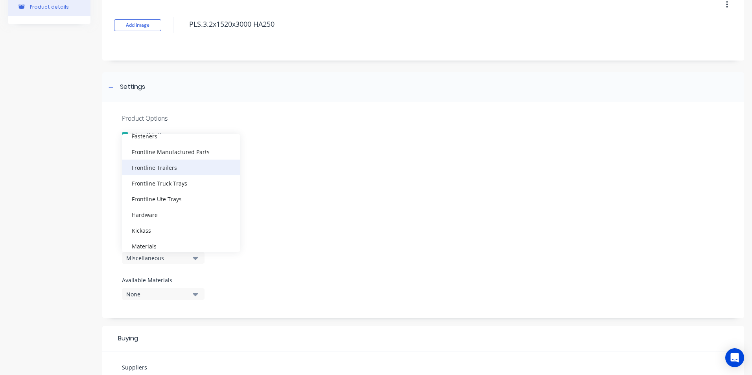
scroll to position [79, 0]
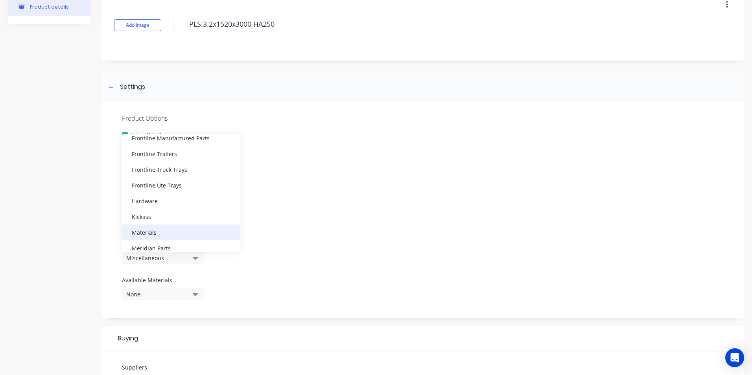
click at [155, 232] on div "Materials" at bounding box center [181, 232] width 118 height 16
type textarea "x"
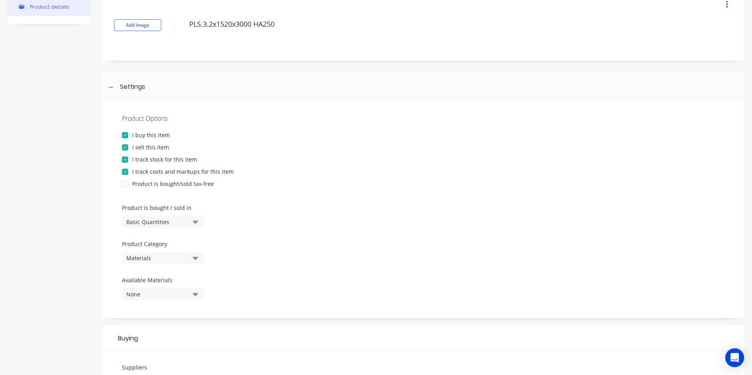
scroll to position [122, 0]
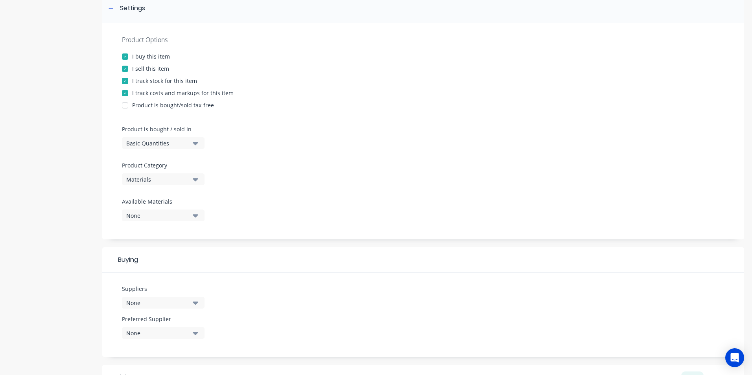
click at [174, 219] on div "None" at bounding box center [157, 215] width 63 height 8
click at [288, 204] on div "Product Options I buy this item I sell this item I track stock for this item I …" at bounding box center [423, 131] width 642 height 216
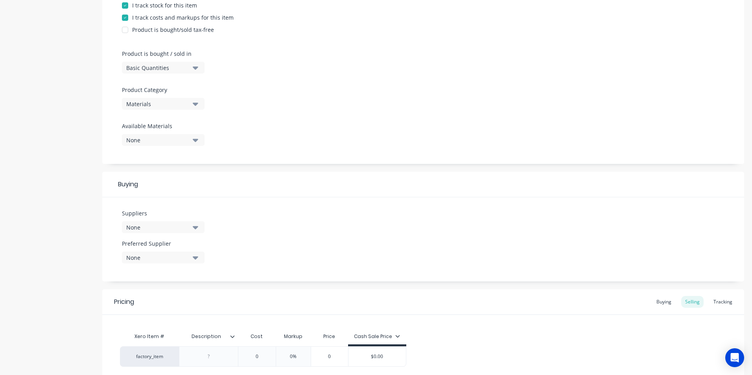
scroll to position [201, 0]
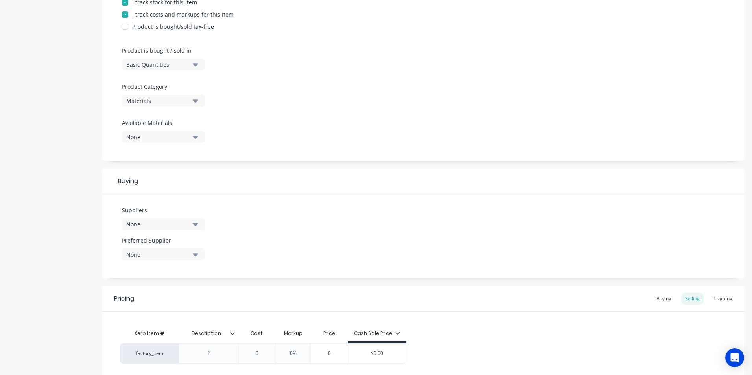
click at [166, 224] on div "None" at bounding box center [157, 224] width 63 height 8
drag, startPoint x: 169, startPoint y: 252, endPoint x: 176, endPoint y: 243, distance: 11.4
click at [169, 252] on input "text" at bounding box center [186, 248] width 83 height 16
type input "surd"
click at [138, 268] on div "button" at bounding box center [135, 267] width 16 height 16
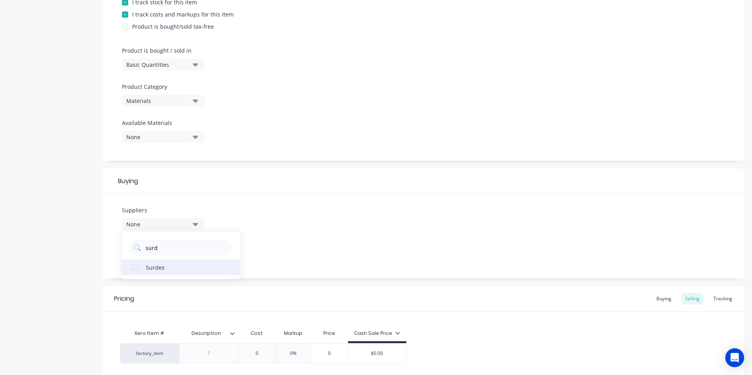
type textarea "x"
type input "surd"
click at [295, 240] on div "Suppliers 1 suppliers selected surd Surdex Preferred Supplier None" at bounding box center [423, 236] width 642 height 84
click at [147, 254] on div "None" at bounding box center [157, 254] width 63 height 8
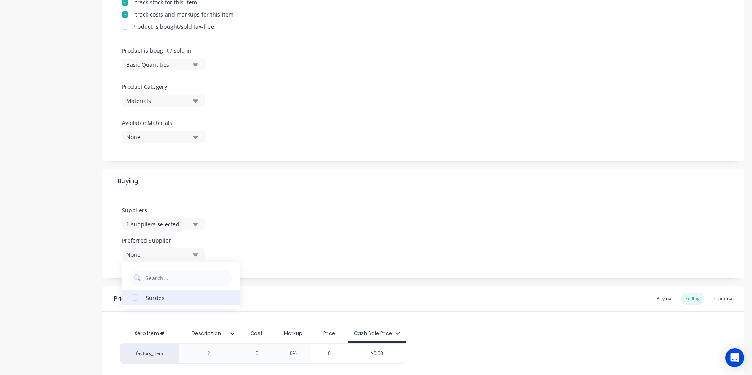
click at [133, 296] on div "button" at bounding box center [135, 298] width 16 height 16
type textarea "x"
click at [223, 235] on div "Suppliers 1 suppliers selected surd Preferred Supplier Surdex Surdex" at bounding box center [423, 236] width 642 height 84
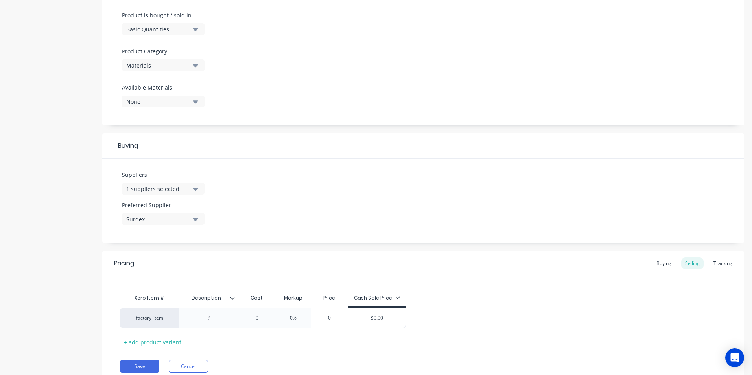
scroll to position [267, 0]
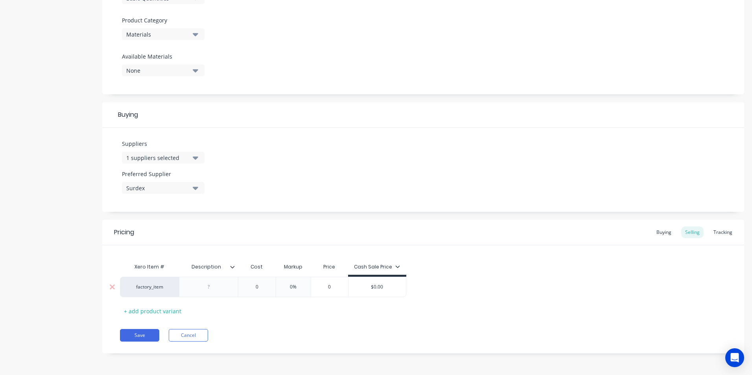
click at [211, 287] on div at bounding box center [208, 287] width 39 height 10
click at [259, 290] on div "factory_item PLS.3.2x1520x3000 Checker Plate 0 0% 0 $0.00" at bounding box center [263, 289] width 286 height 24
type textarea "x"
type input "0"
type textarea "x"
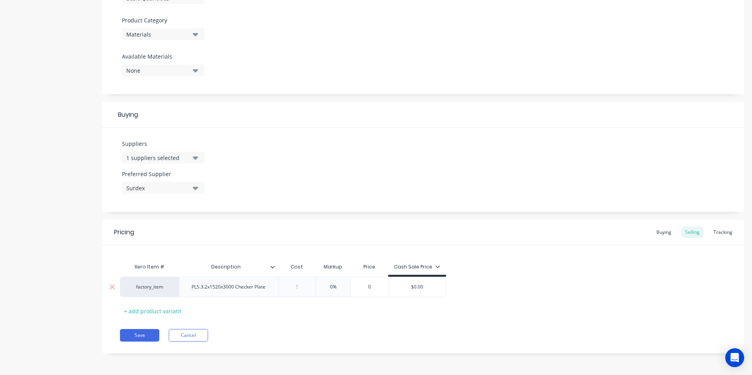
type input "2"
type textarea "x"
type input "25"
type textarea "x"
type input "250"
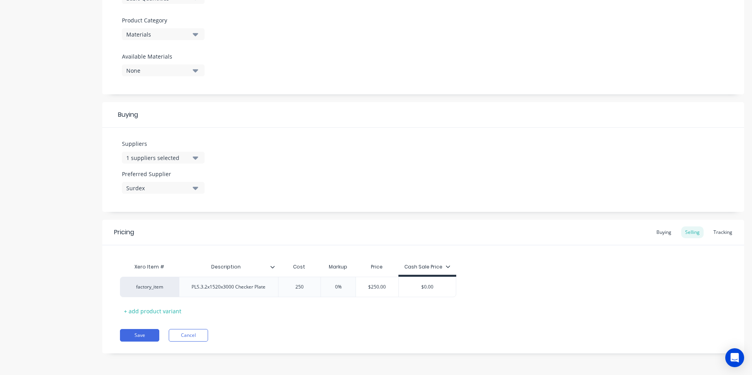
click at [346, 318] on div "Pricing Buying Selling Tracking Xero Item # Description Cost Markup Price Cash …" at bounding box center [423, 287] width 642 height 134
click at [655, 231] on div "Buying" at bounding box center [663, 232] width 23 height 12
type input "$0.00"
click at [298, 285] on input "$0.00" at bounding box center [299, 286] width 42 height 7
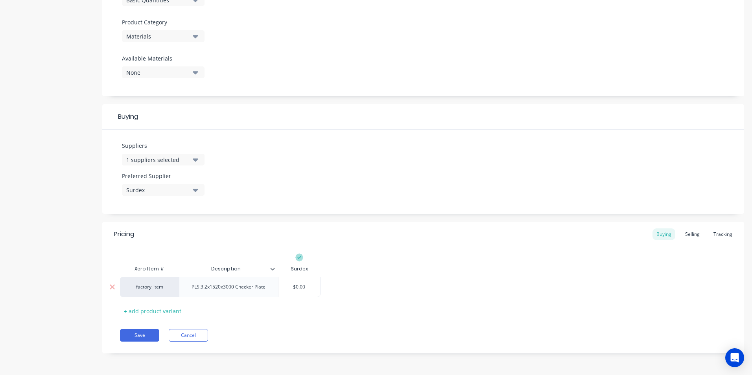
drag, startPoint x: 296, startPoint y: 287, endPoint x: 286, endPoint y: 286, distance: 10.7
click at [286, 286] on input "$0.00" at bounding box center [299, 286] width 42 height 7
type textarea "x"
type input "2"
type textarea "x"
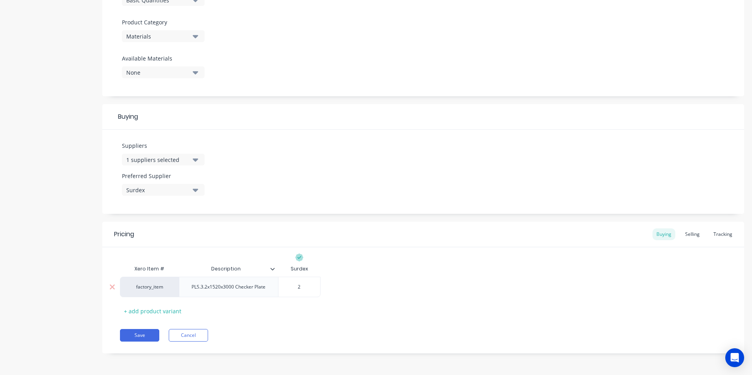
type input "25"
type textarea "x"
type input "250"
click at [347, 263] on div "Xero Item # Description Surdex factory_item PLS.3.2x1520x3000 Checker Plate $25…" at bounding box center [423, 289] width 606 height 56
click at [716, 234] on div "Tracking" at bounding box center [722, 234] width 27 height 12
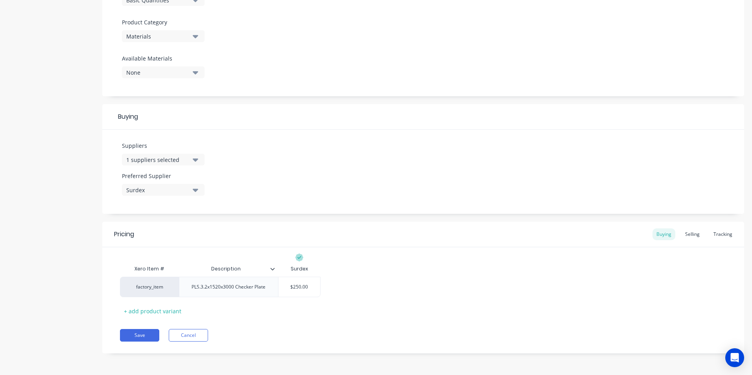
scroll to position [245, 0]
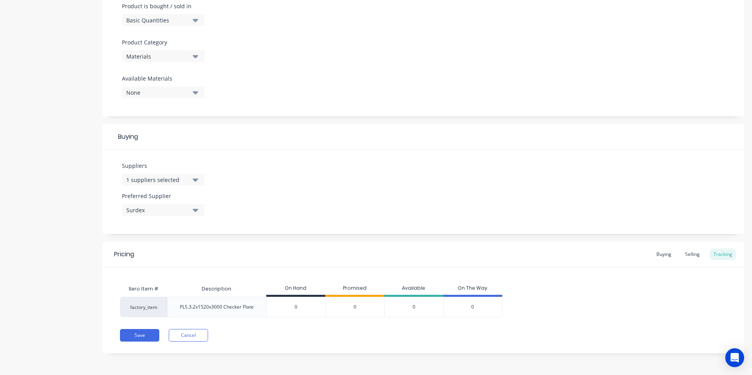
drag, startPoint x: 302, startPoint y: 307, endPoint x: 283, endPoint y: 307, distance: 18.9
click at [283, 307] on input "0" at bounding box center [296, 306] width 59 height 7
type input "13"
type textarea "x"
type input "13"
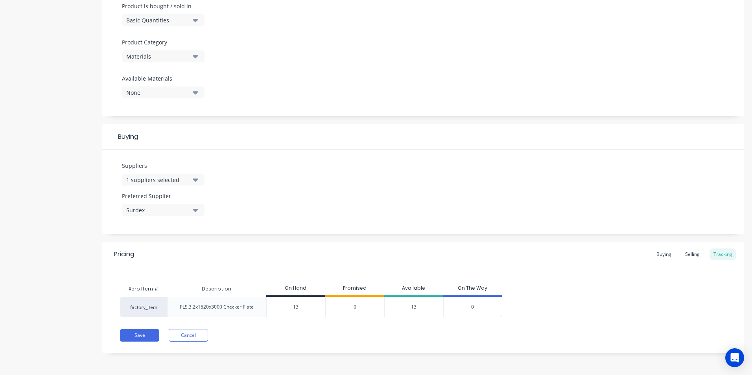
click at [410, 252] on div "Pricing Buying Selling Tracking" at bounding box center [423, 255] width 642 height 26
click at [133, 337] on button "Save" at bounding box center [139, 335] width 39 height 13
type textarea "x"
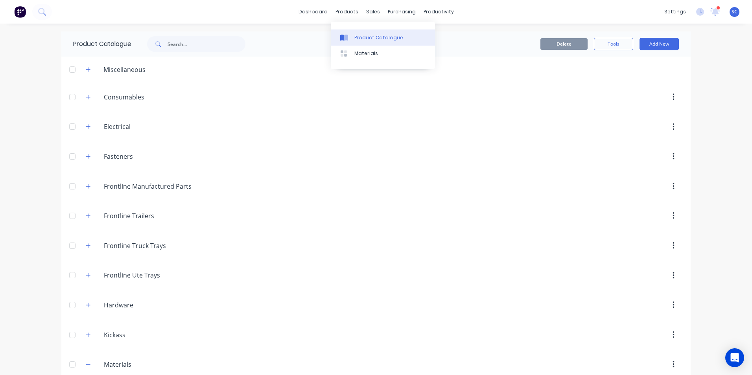
click at [360, 37] on div "Product Catalogue" at bounding box center [378, 37] width 49 height 7
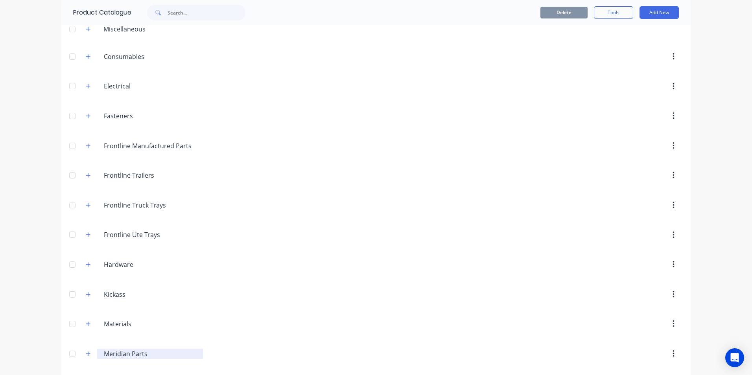
scroll to position [157, 0]
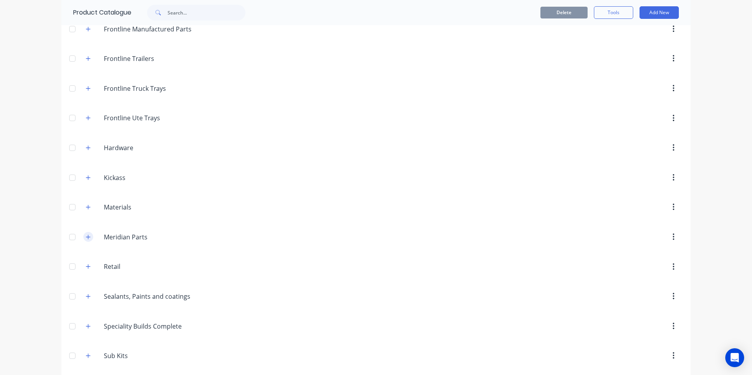
click at [86, 237] on icon "button" at bounding box center [88, 237] width 5 height 6
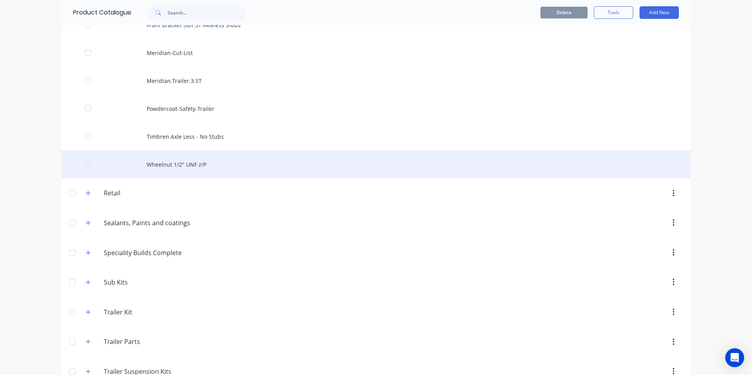
scroll to position [587, 0]
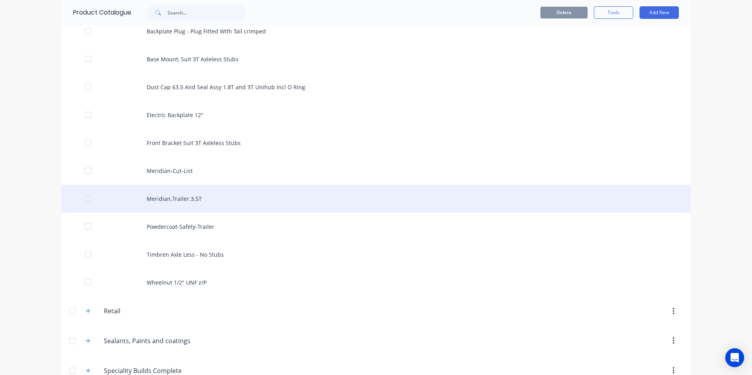
click at [164, 199] on div "Meridian.Trailer.3.5T" at bounding box center [375, 199] width 629 height 28
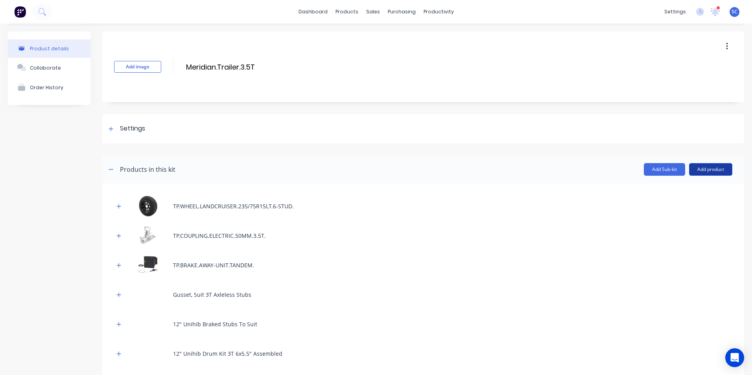
click at [700, 172] on button "Add product" at bounding box center [710, 169] width 43 height 13
click at [664, 189] on div "Product catalogue" at bounding box center [694, 189] width 61 height 11
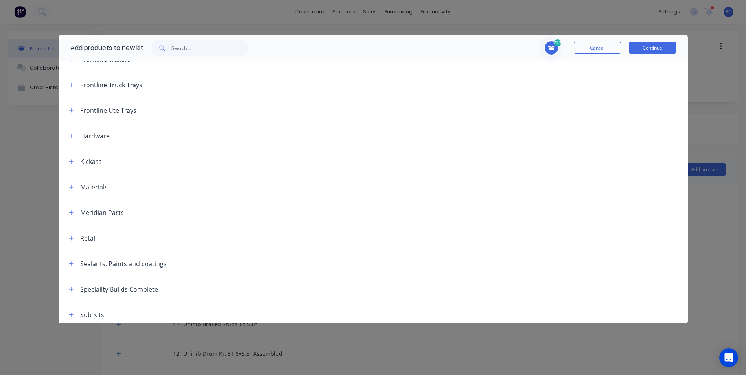
scroll to position [197, 0]
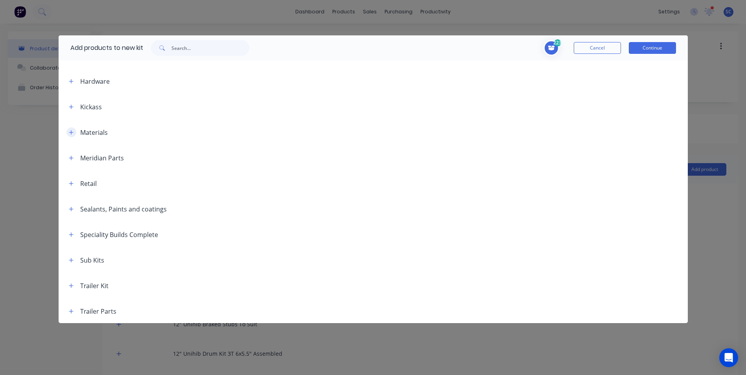
click at [72, 131] on icon "button" at bounding box center [71, 133] width 5 height 6
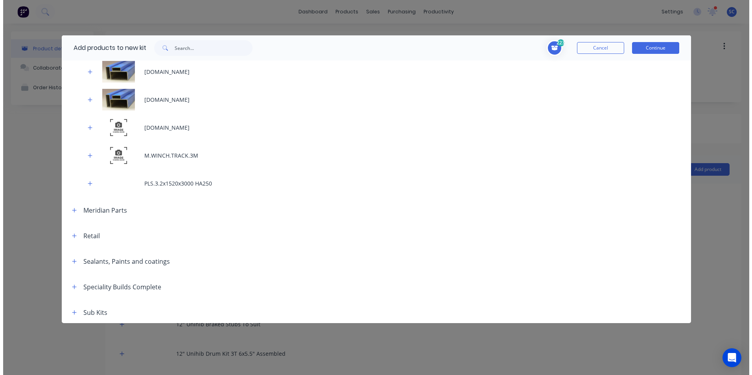
scroll to position [1512, 0]
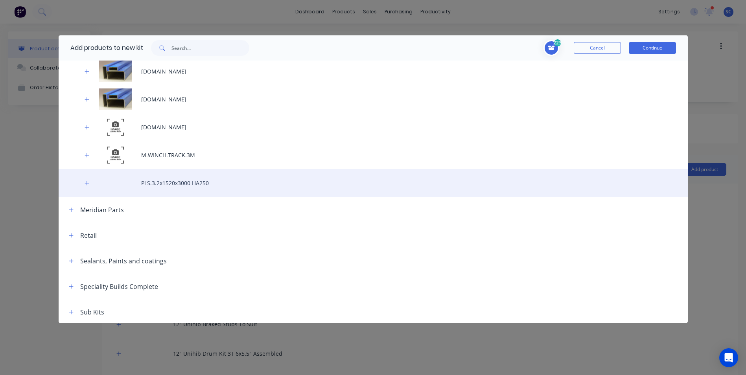
click at [167, 182] on div "PLS.3.2x1520x3000 HA250" at bounding box center [373, 183] width 629 height 28
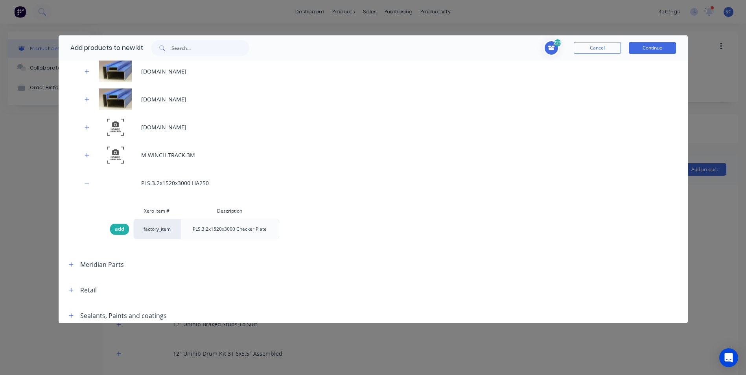
click at [119, 230] on span "add" at bounding box center [119, 229] width 9 height 8
click at [590, 44] on button "Cancel" at bounding box center [597, 48] width 47 height 12
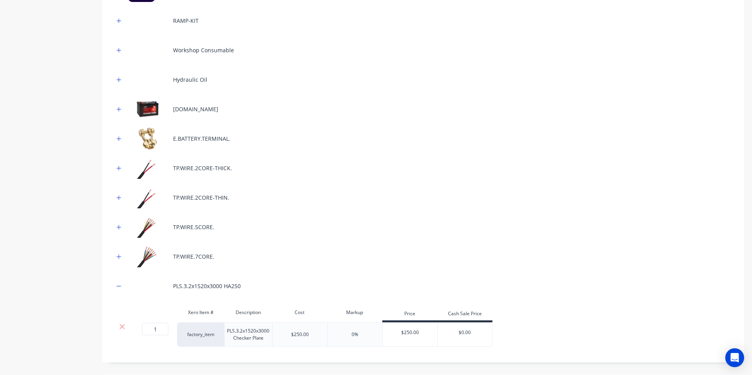
scroll to position [1258, 0]
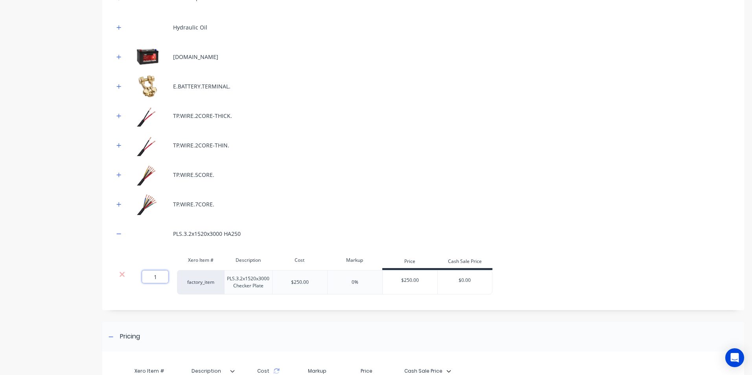
drag, startPoint x: 157, startPoint y: 278, endPoint x: 147, endPoint y: 275, distance: 10.3
click at [147, 275] on input "1" at bounding box center [155, 276] width 26 height 13
type input "2"
click at [118, 232] on icon "button" at bounding box center [118, 234] width 5 height 6
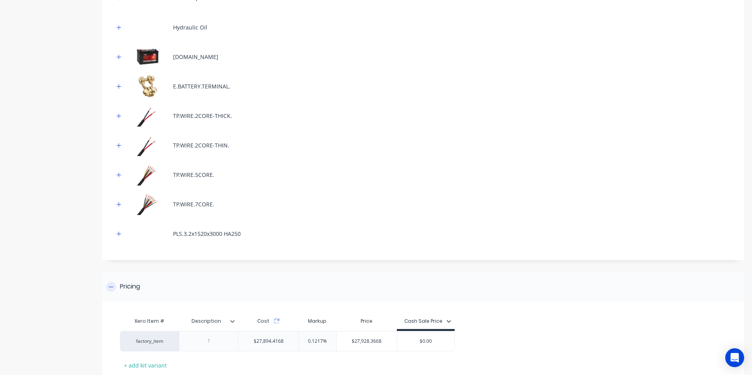
click at [271, 273] on div "Pricing" at bounding box center [423, 286] width 642 height 29
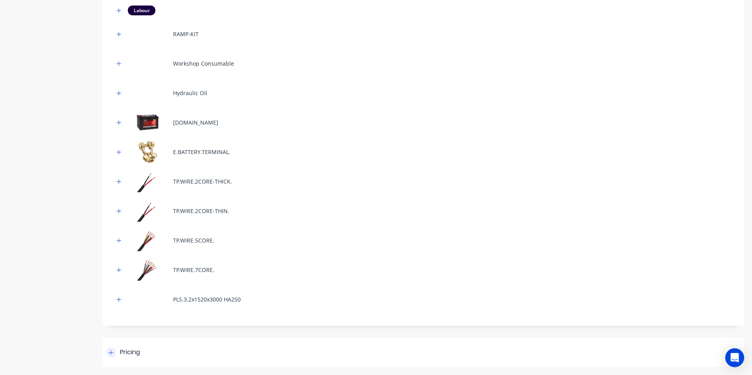
scroll to position [1192, 0]
click at [256, 348] on div "Pricing" at bounding box center [423, 352] width 642 height 29
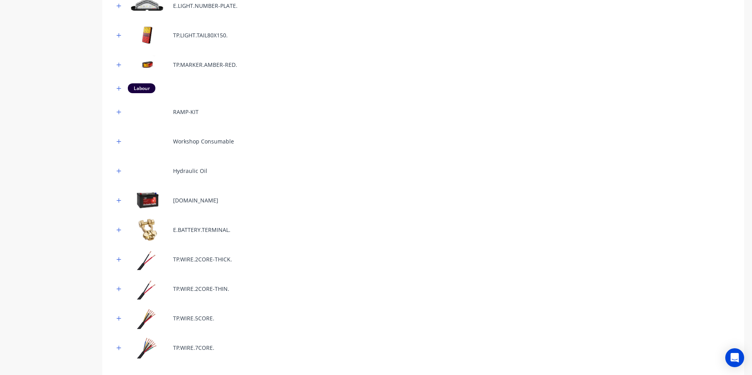
scroll to position [1114, 0]
click at [117, 173] on icon "button" at bounding box center [118, 172] width 5 height 6
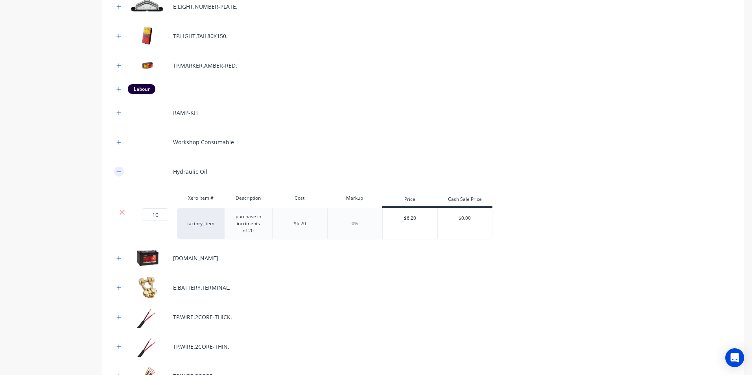
click at [117, 173] on icon "button" at bounding box center [118, 172] width 5 height 6
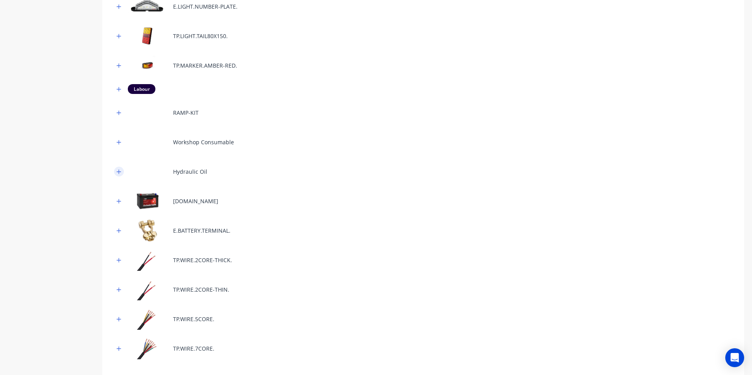
click at [120, 169] on icon "button" at bounding box center [118, 172] width 5 height 6
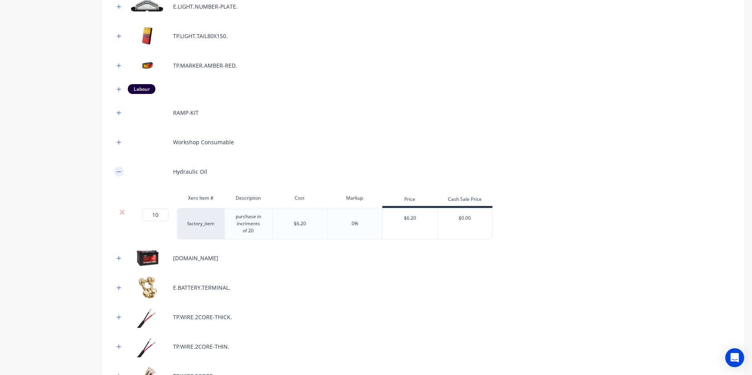
click at [120, 169] on icon "button" at bounding box center [118, 172] width 5 height 6
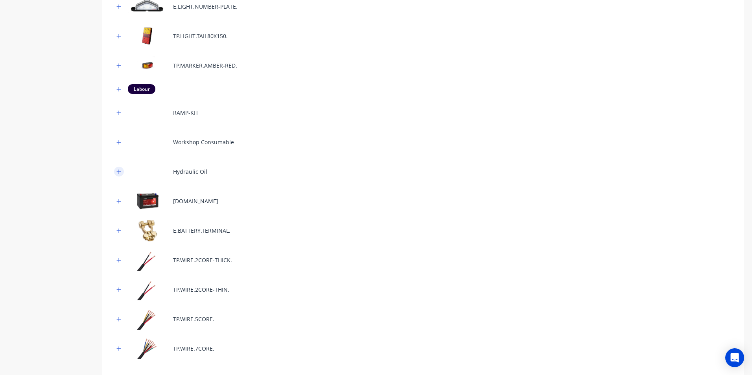
scroll to position [1074, 0]
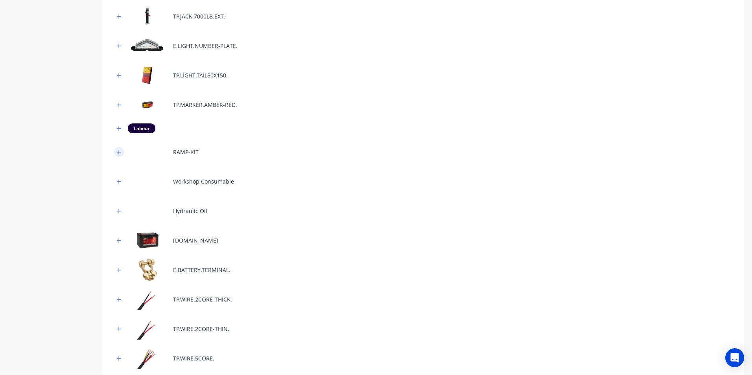
click at [118, 153] on icon "button" at bounding box center [118, 152] width 5 height 6
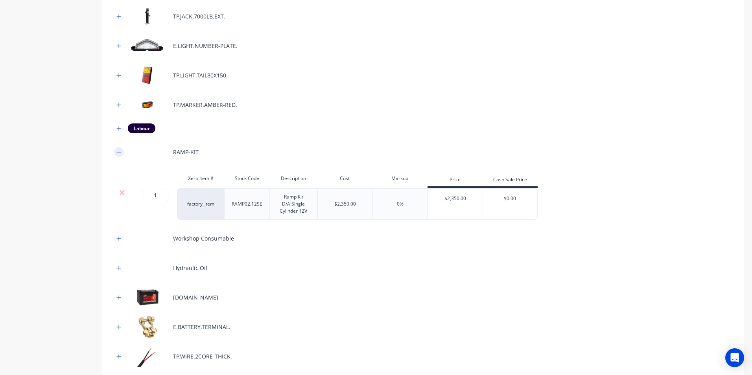
click at [118, 153] on icon "button" at bounding box center [118, 152] width 5 height 6
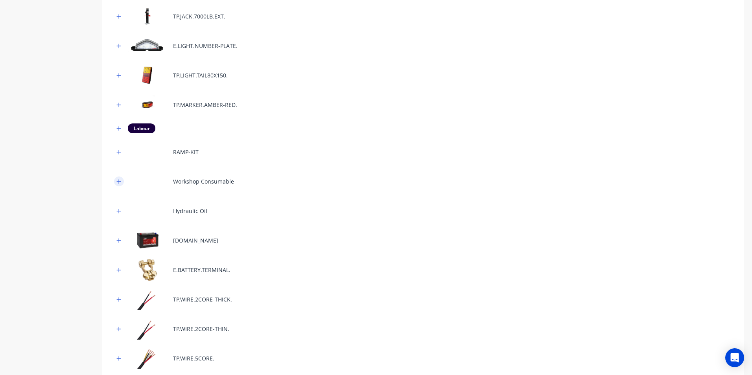
click at [119, 182] on icon "button" at bounding box center [119, 181] width 4 height 4
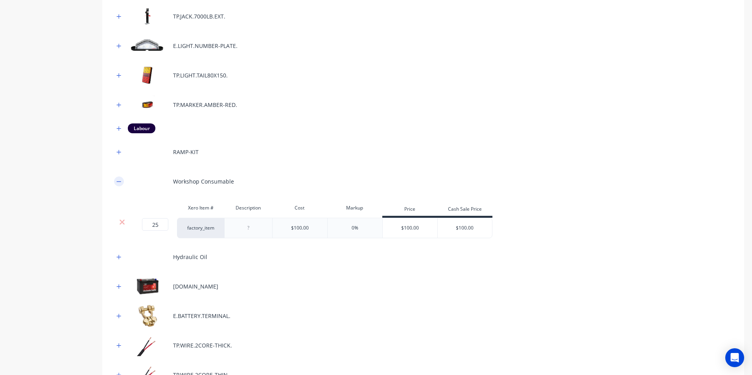
click at [118, 181] on icon "button" at bounding box center [118, 182] width 5 height 6
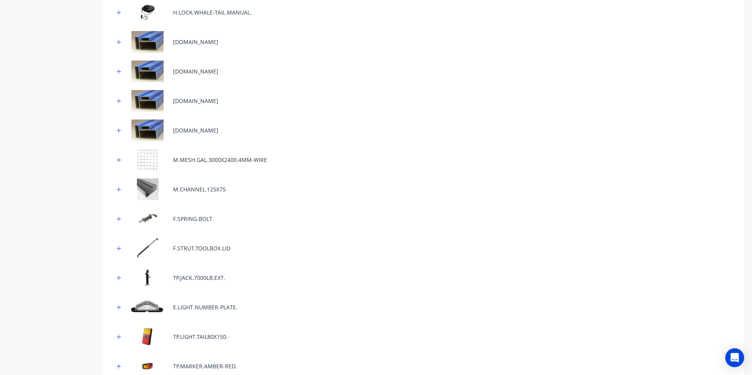
scroll to position [799, 0]
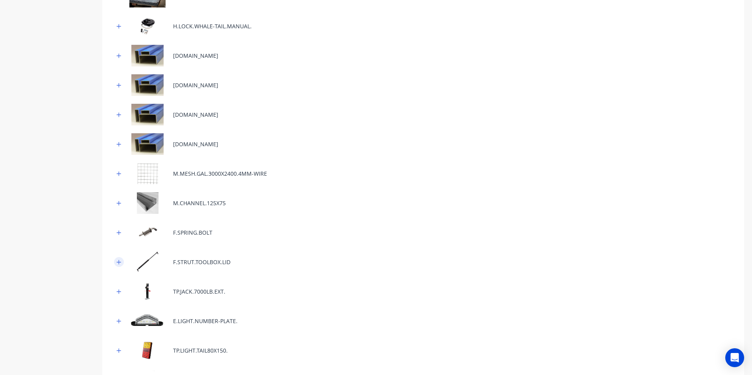
click at [114, 263] on button "button" at bounding box center [119, 262] width 10 height 10
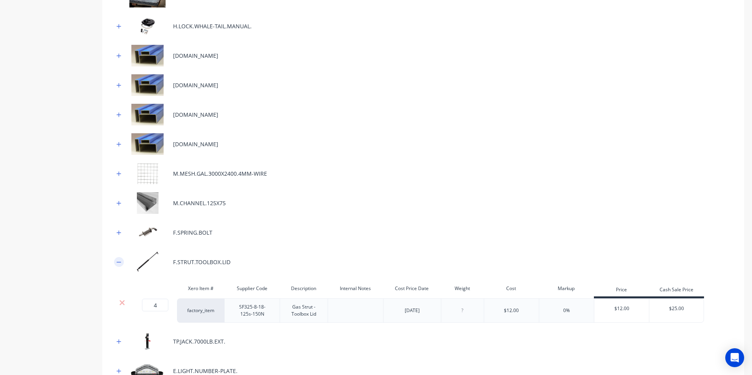
click at [119, 264] on icon "button" at bounding box center [118, 262] width 5 height 6
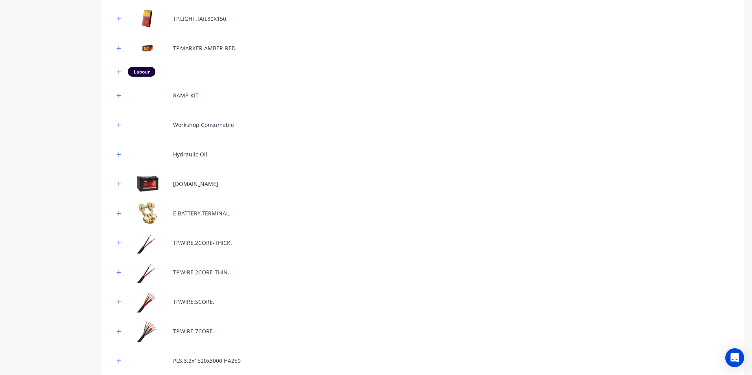
scroll to position [1074, 0]
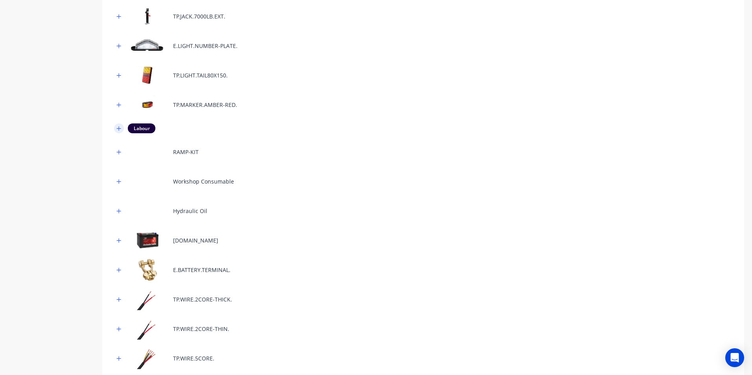
click at [120, 131] on icon "button" at bounding box center [118, 129] width 5 height 6
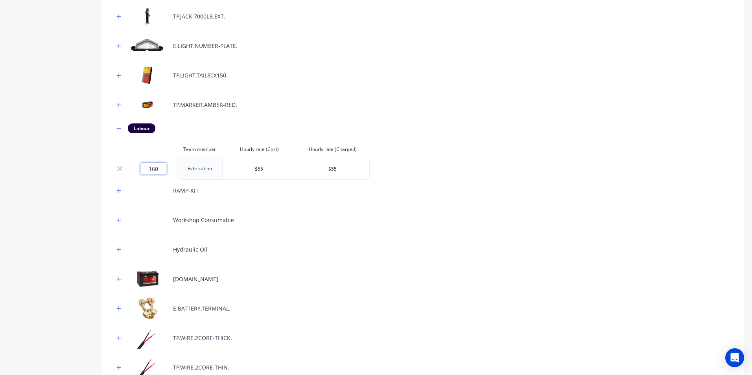
drag, startPoint x: 160, startPoint y: 168, endPoint x: 136, endPoint y: 168, distance: 24.0
click at [136, 168] on div "160" at bounding box center [153, 169] width 41 height 12
click at [118, 129] on icon "button" at bounding box center [118, 129] width 5 height 6
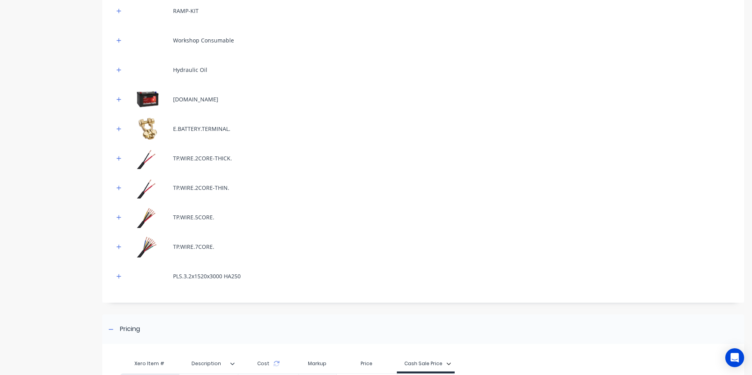
scroll to position [1310, 0]
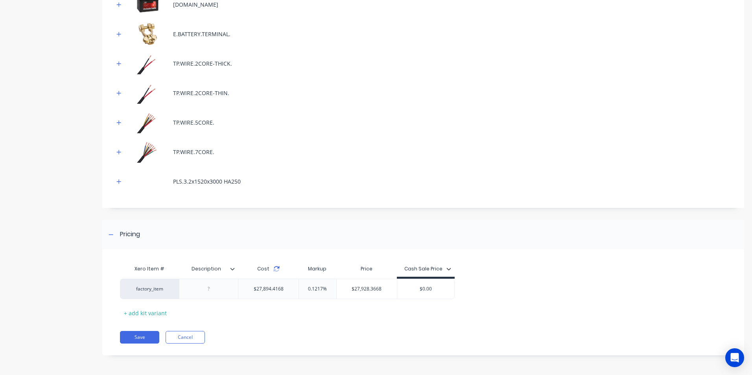
click at [277, 268] on icon at bounding box center [277, 267] width 6 height 2
click at [276, 268] on icon at bounding box center [276, 269] width 6 height 6
click at [276, 266] on icon at bounding box center [276, 269] width 6 height 6
click at [132, 338] on button "Save" at bounding box center [139, 337] width 39 height 13
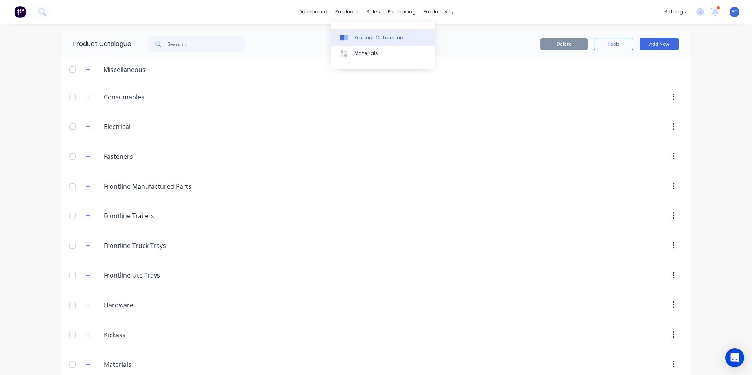
click at [359, 38] on div "Product Catalogue" at bounding box center [378, 37] width 49 height 7
click at [377, 37] on div at bounding box center [375, 37] width 12 height 7
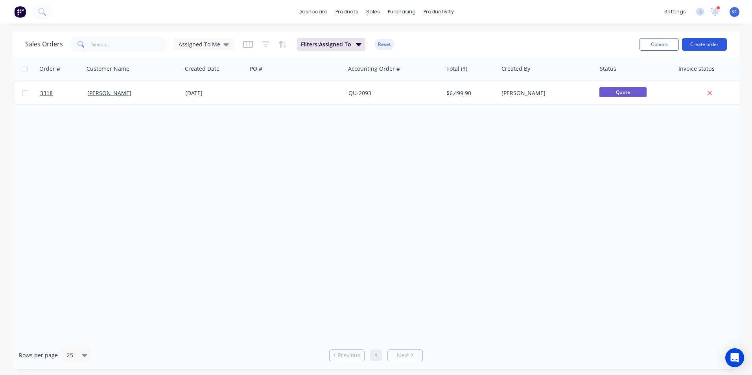
click at [698, 46] on button "Create order" at bounding box center [704, 44] width 45 height 13
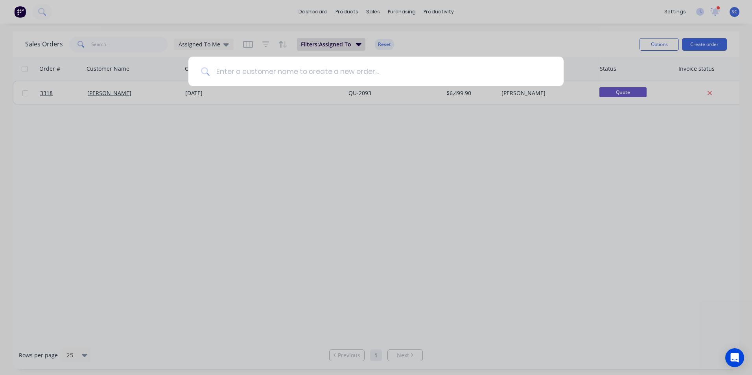
click at [336, 65] on input at bounding box center [380, 71] width 341 height 29
type input "Meridian"
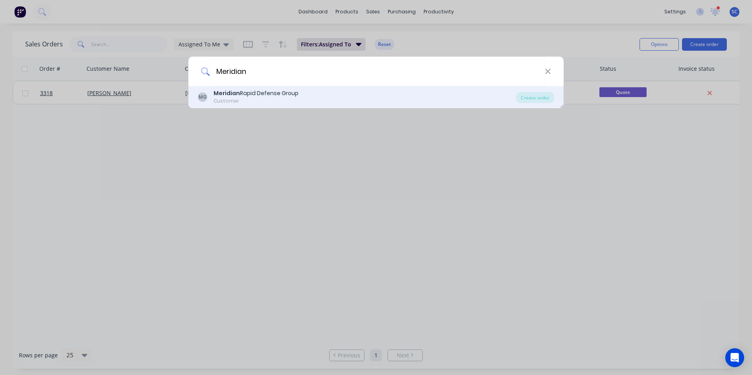
click at [276, 101] on div "Customer" at bounding box center [255, 100] width 85 height 7
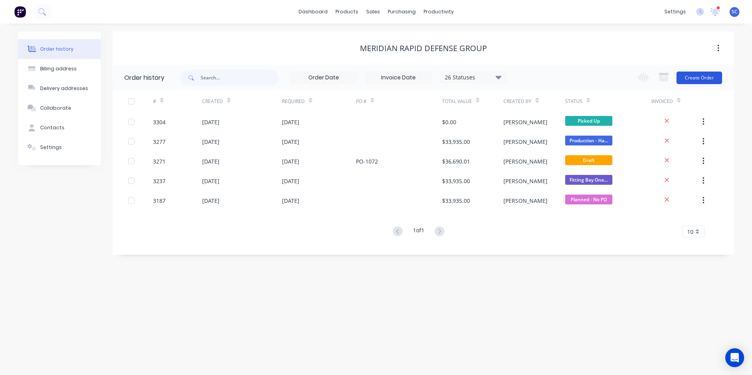
click at [689, 80] on button "Create Order" at bounding box center [699, 78] width 46 height 13
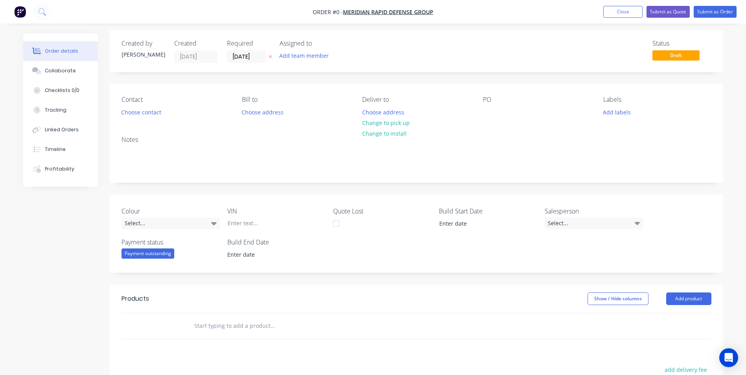
scroll to position [157, 0]
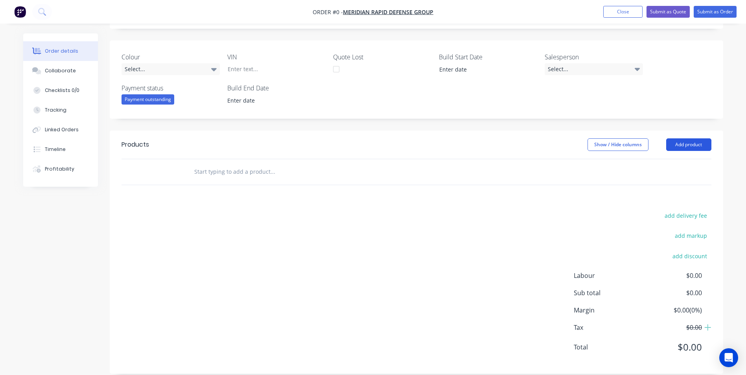
click at [697, 145] on button "Add product" at bounding box center [688, 144] width 45 height 13
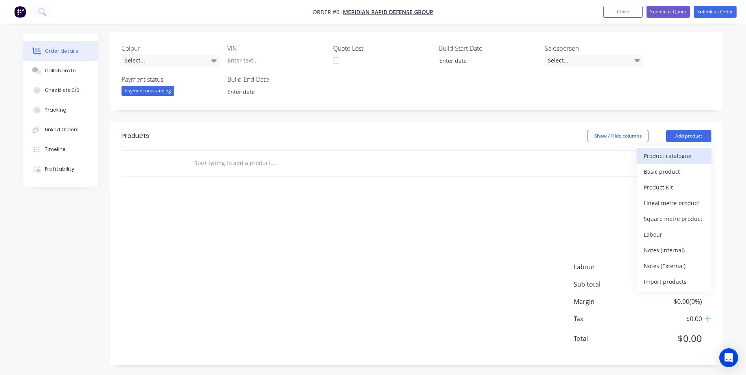
scroll to position [168, 0]
click at [670, 156] on div "Product catalogue" at bounding box center [674, 153] width 61 height 11
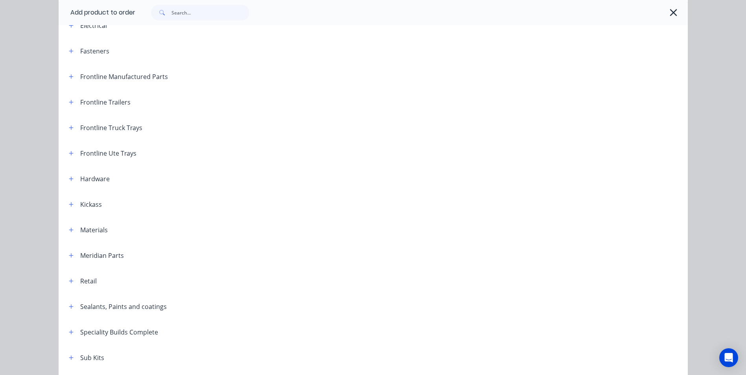
scroll to position [157, 0]
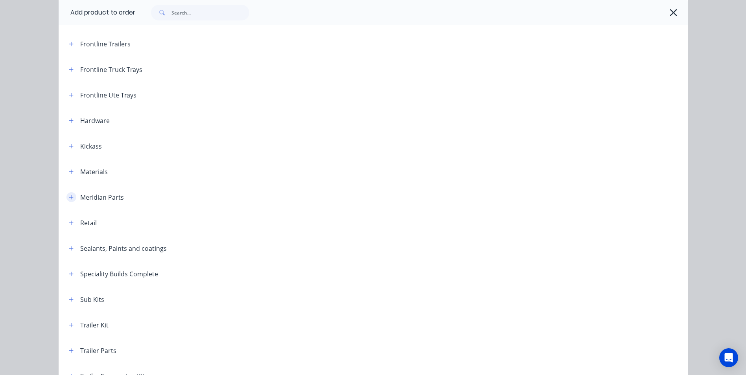
click at [69, 195] on icon "button" at bounding box center [71, 198] width 5 height 6
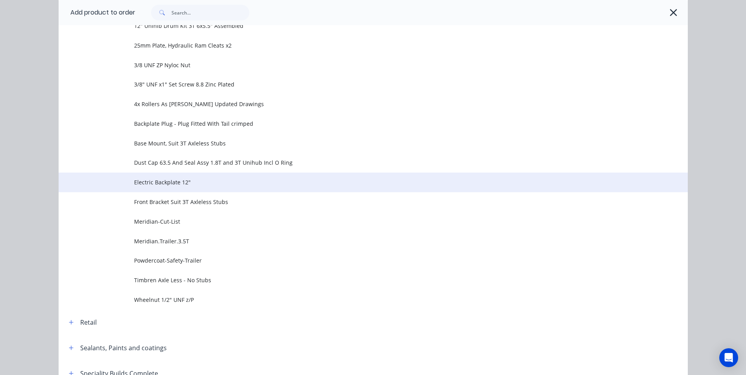
scroll to position [472, 0]
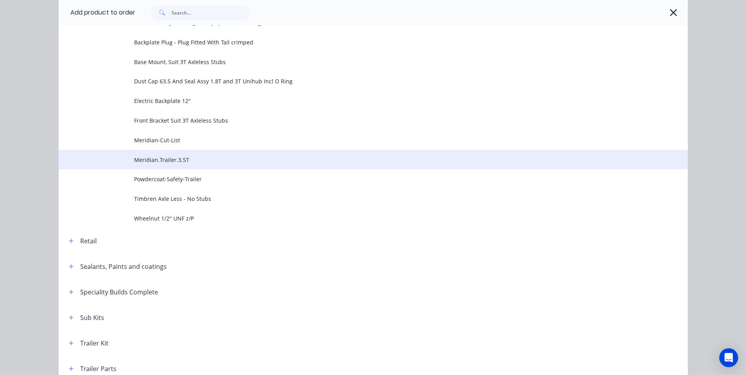
click at [134, 163] on span "Meridian.Trailer.3.5T" at bounding box center [355, 160] width 443 height 8
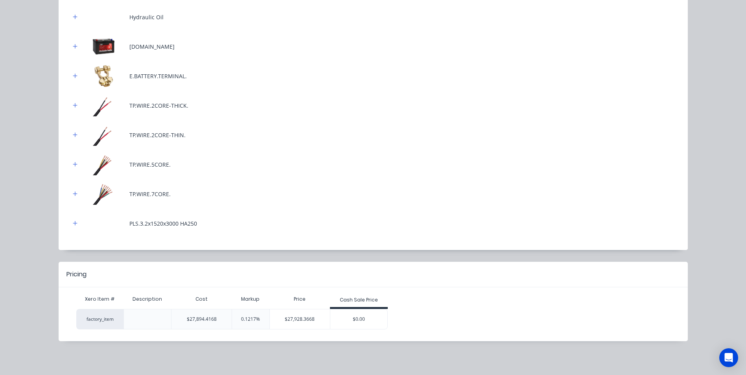
scroll to position [1185, 0]
click at [335, 320] on div "$0.00" at bounding box center [358, 319] width 57 height 20
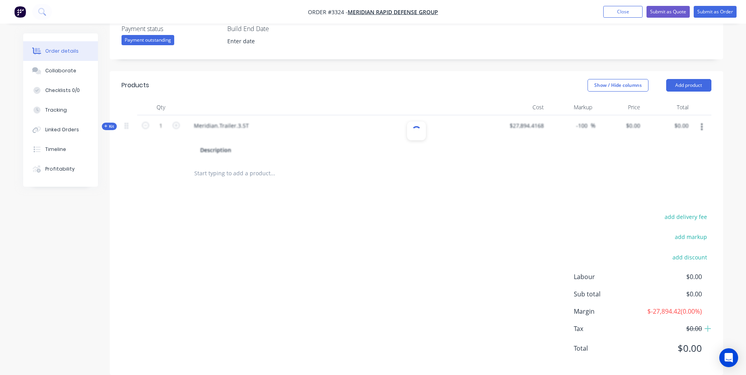
scroll to position [228, 0]
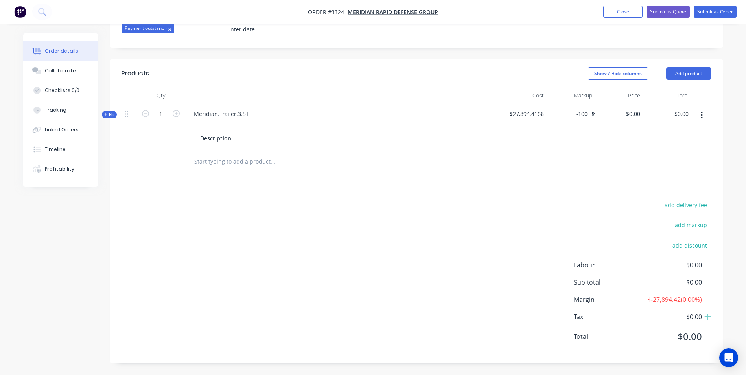
click at [108, 112] on span "Kit" at bounding box center [109, 115] width 10 height 6
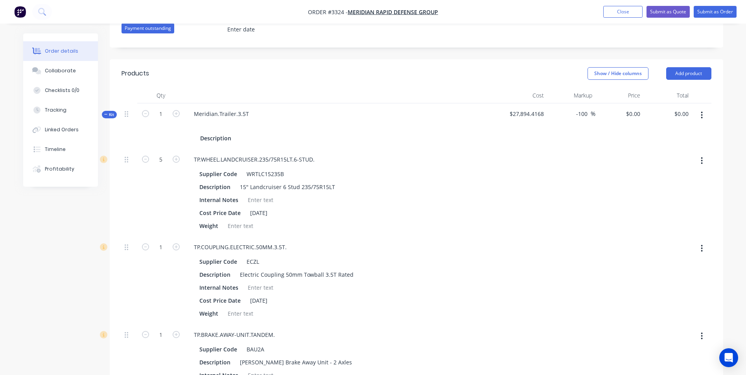
click at [108, 114] on span "Kit" at bounding box center [109, 115] width 10 height 6
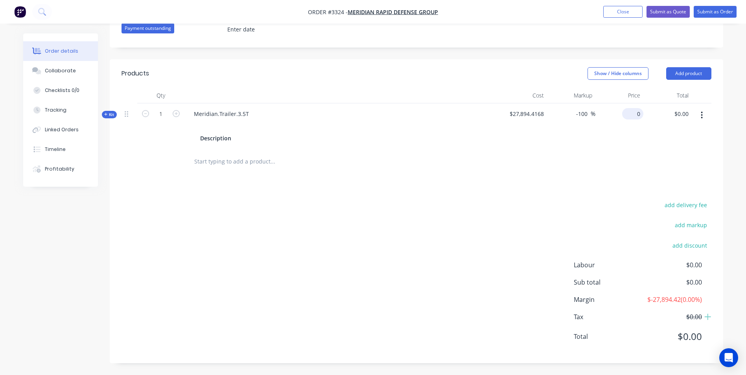
click at [632, 115] on div "0 $0.00" at bounding box center [632, 113] width 21 height 11
type input "36790"
click at [408, 75] on div "Show / Hide columns Add product" at bounding box center [478, 73] width 464 height 13
type input "31.89"
type input "$36,790.00"
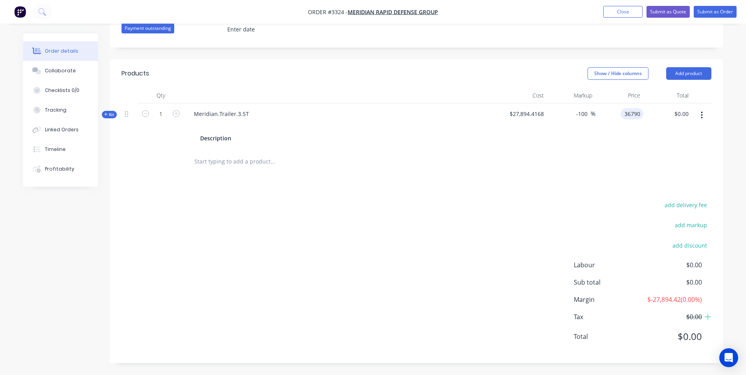
type input "$36,790.00"
click at [626, 117] on input "36790" at bounding box center [627, 113] width 32 height 11
type input "33760"
type input "21.03"
type input "$33,760.00"
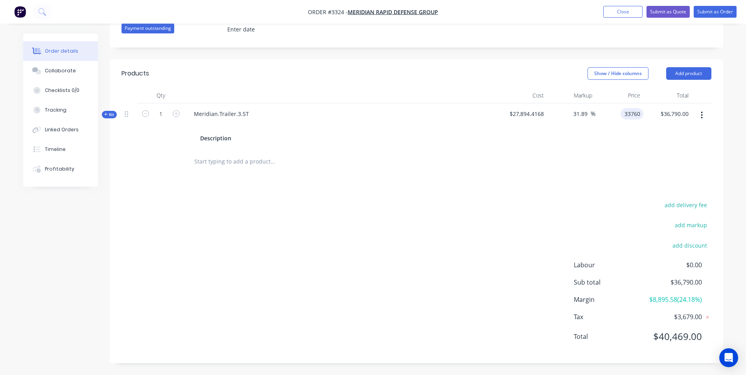
type input "$33,760.00"
type input "33354.55"
type input "19.57"
type input "$33,354.55"
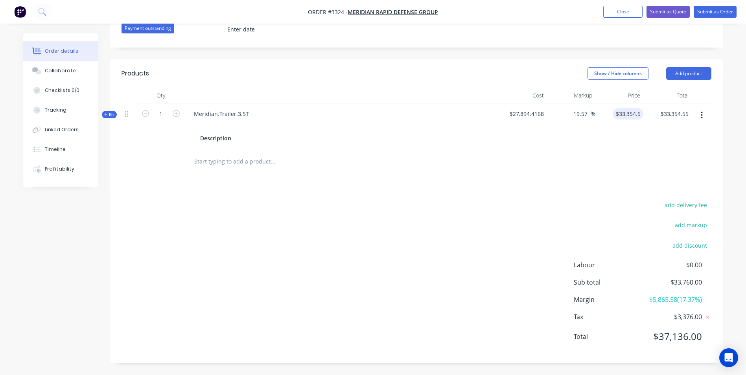
click at [502, 143] on div "$27,894.4168" at bounding box center [523, 126] width 48 height 46
click at [584, 118] on input "19.57" at bounding box center [581, 113] width 18 height 11
drag, startPoint x: 587, startPoint y: 114, endPoint x: 568, endPoint y: 110, distance: 19.3
click at [569, 111] on div "19.57 19.57 %" at bounding box center [571, 126] width 48 height 46
type input "50"
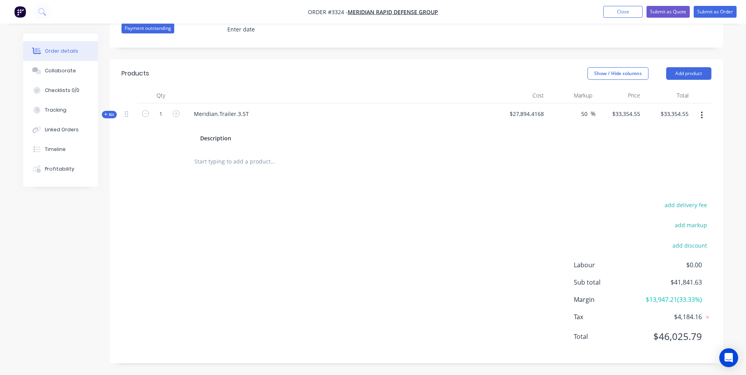
type input "$41,841.6252"
type input "$41,841.63"
click at [515, 172] on div at bounding box center [416, 162] width 590 height 26
click at [686, 304] on span "$13,947.21 ( 33.33 %)" at bounding box center [672, 299] width 58 height 9
click at [586, 115] on input "50" at bounding box center [585, 113] width 10 height 11
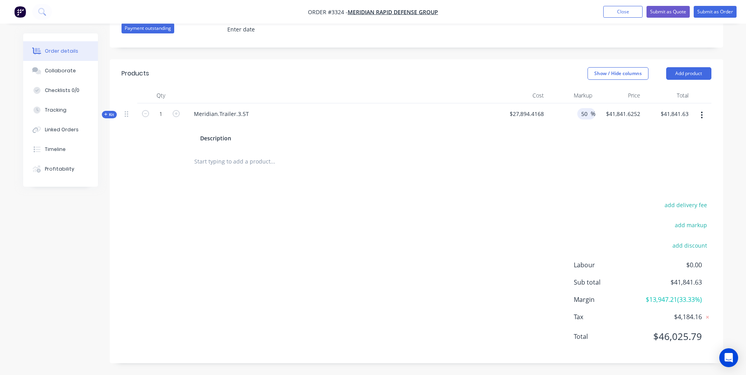
type input "5"
type input "48"
click at [530, 163] on div at bounding box center [416, 162] width 590 height 26
type input "$41,283.7369"
type input "$41,283.74"
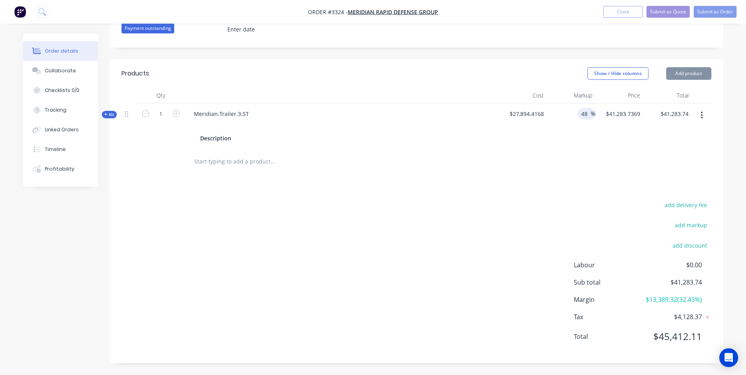
click at [584, 118] on input "48" at bounding box center [585, 113] width 10 height 11
type input "42"
type input "$39,610.0719"
type input "$39,610.07"
click at [546, 149] on div at bounding box center [416, 162] width 590 height 26
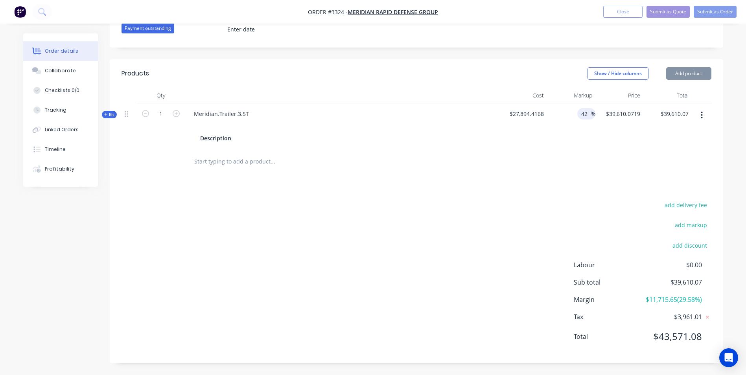
click at [587, 115] on input "42" at bounding box center [585, 113] width 10 height 11
type input "43"
type input "$39,889.016"
type input "$39,889.02"
click at [569, 158] on div at bounding box center [416, 162] width 590 height 26
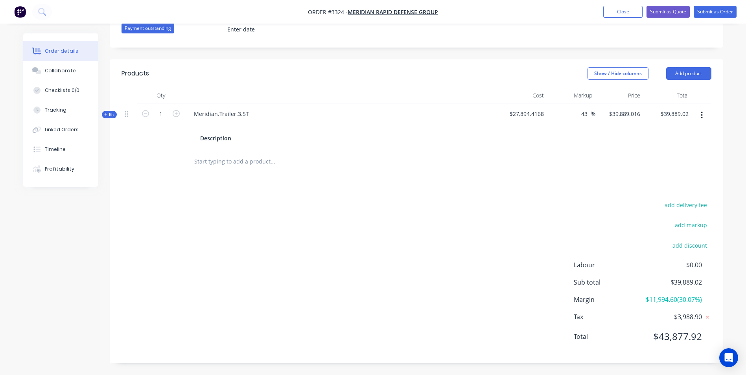
click at [107, 115] on icon at bounding box center [106, 114] width 4 height 4
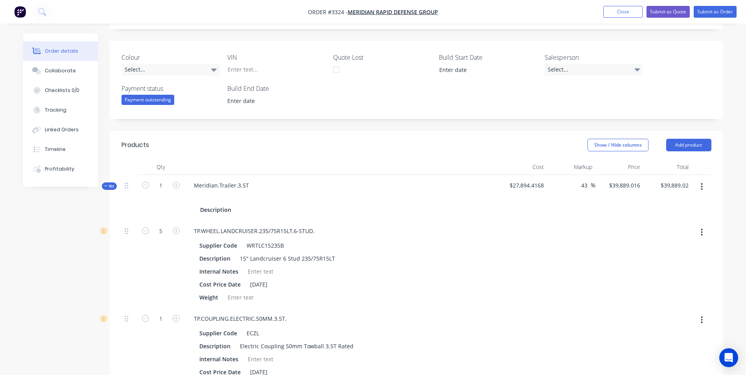
scroll to position [32, 0]
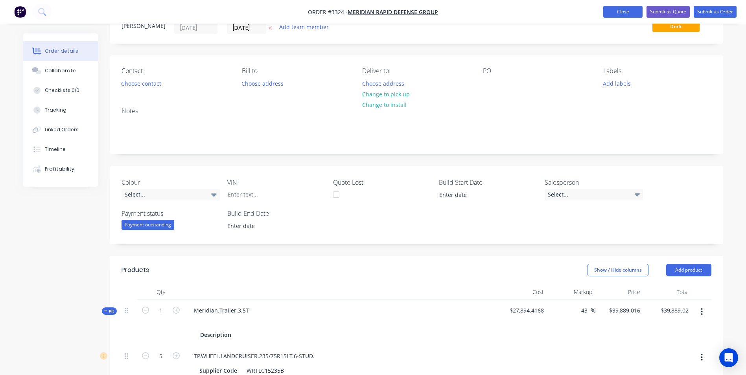
click at [622, 12] on button "Close" at bounding box center [622, 12] width 39 height 12
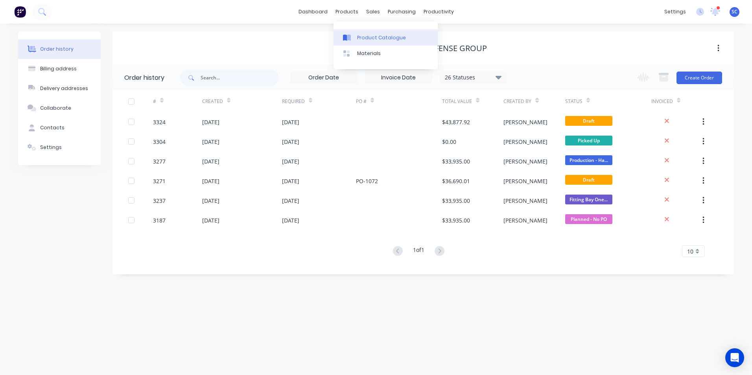
click at [360, 37] on div "Product Catalogue" at bounding box center [381, 37] width 49 height 7
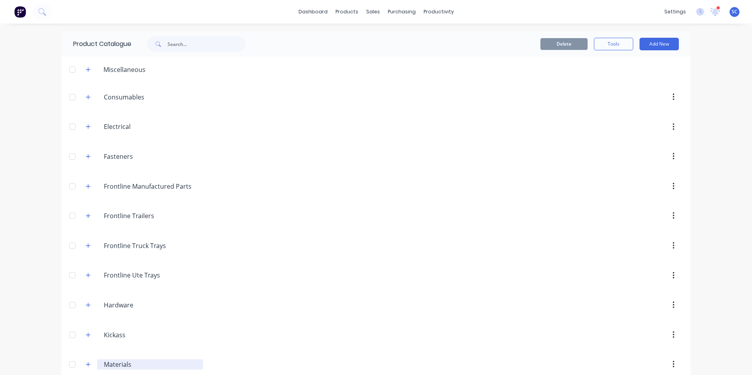
scroll to position [197, 0]
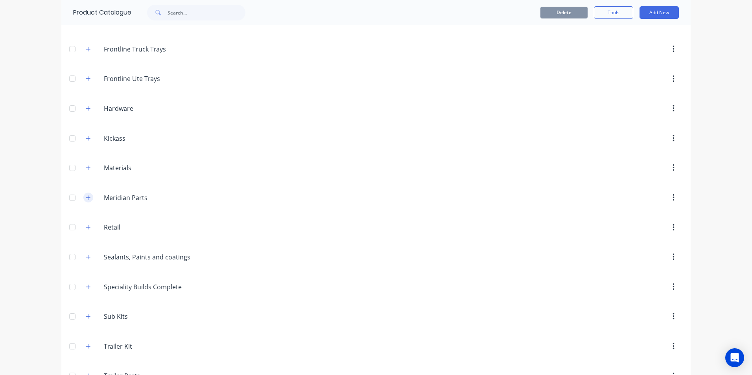
click at [86, 196] on icon "button" at bounding box center [88, 198] width 5 height 6
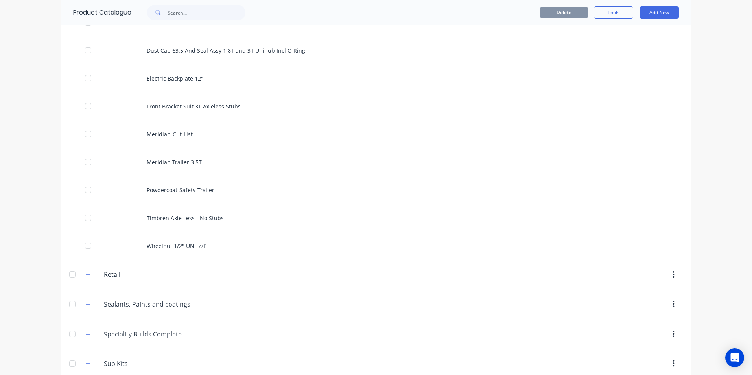
scroll to position [629, 0]
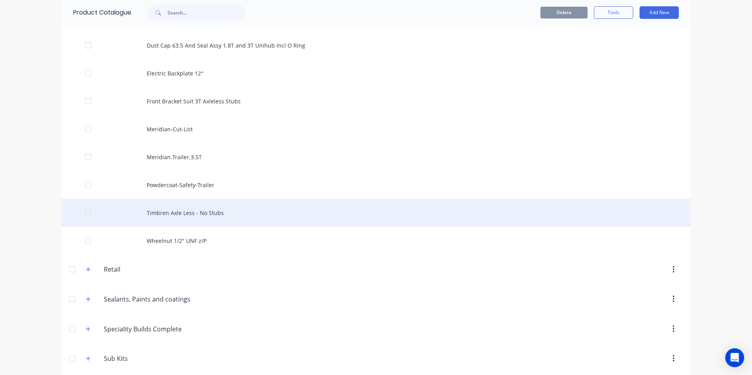
click at [145, 213] on div "Timbren Axle Less - No Stubs" at bounding box center [375, 213] width 629 height 28
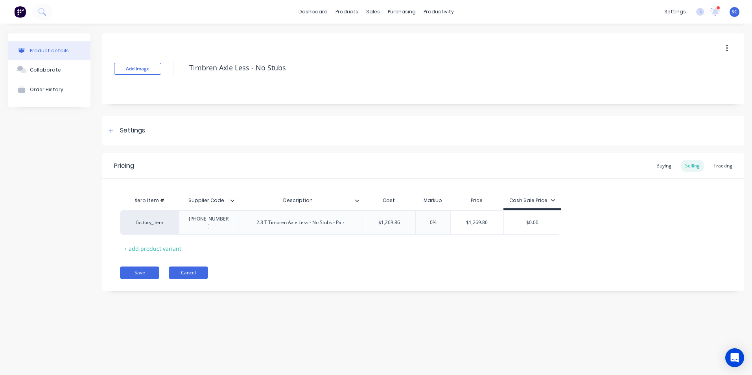
click at [186, 269] on button "Cancel" at bounding box center [188, 273] width 39 height 13
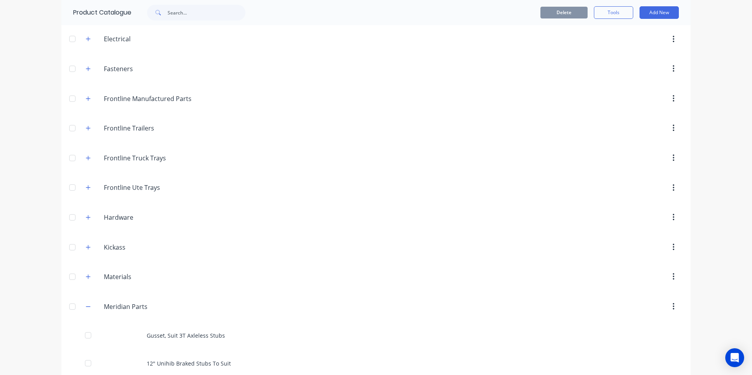
scroll to position [197, 0]
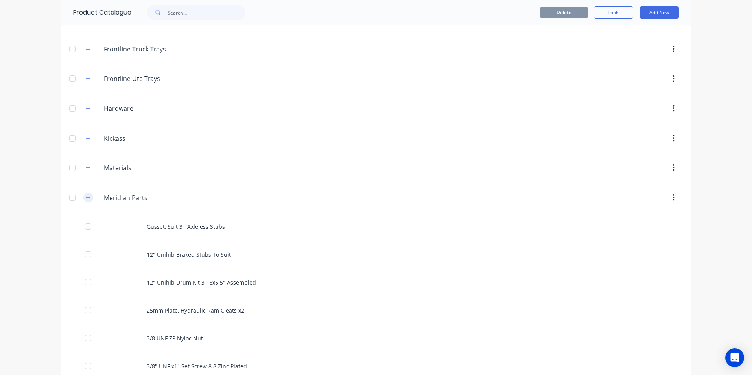
click at [86, 199] on icon "button" at bounding box center [88, 198] width 5 height 6
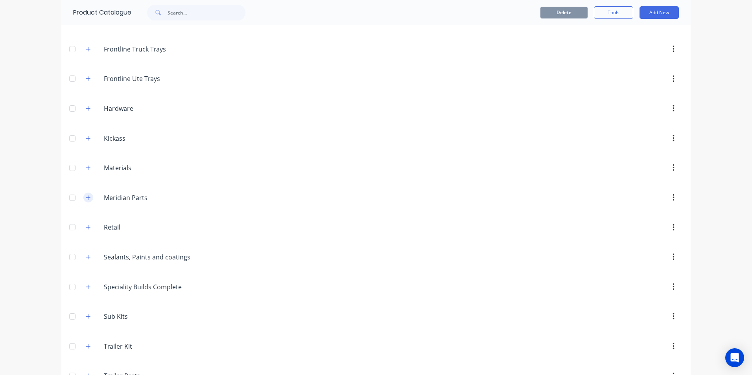
click at [86, 196] on icon "button" at bounding box center [88, 198] width 5 height 6
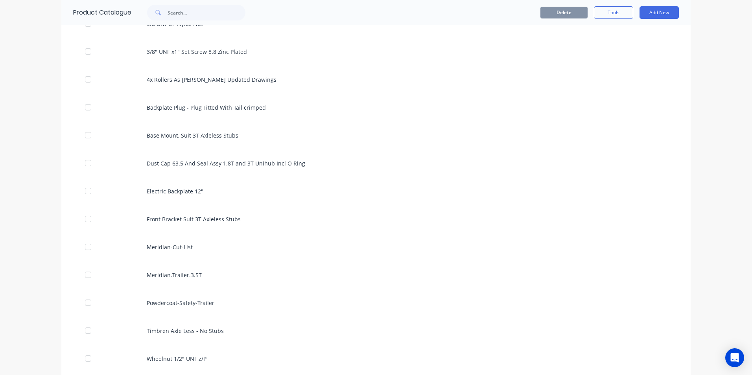
scroll to position [668, 0]
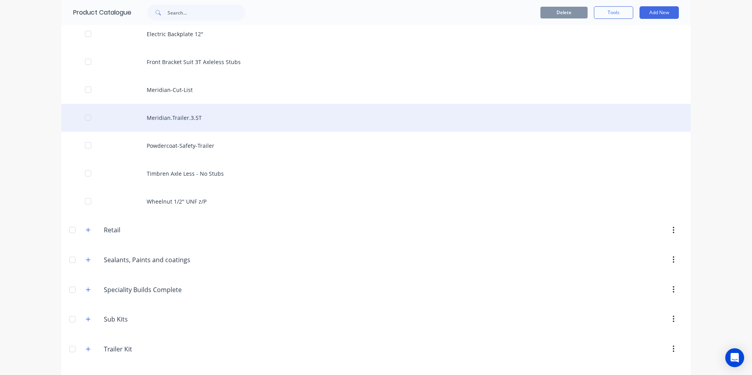
click at [167, 117] on div "Meridian.Trailer.3.5T" at bounding box center [375, 118] width 629 height 28
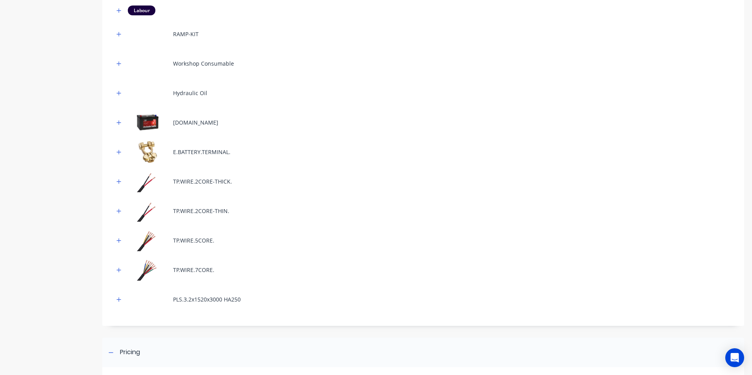
scroll to position [1153, 0]
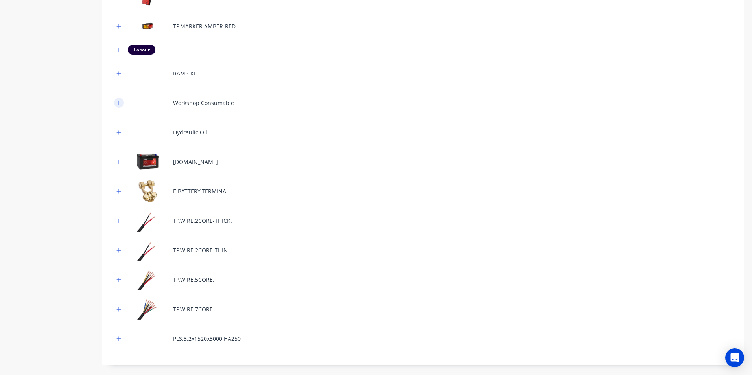
click at [118, 102] on icon "button" at bounding box center [118, 103] width 5 height 6
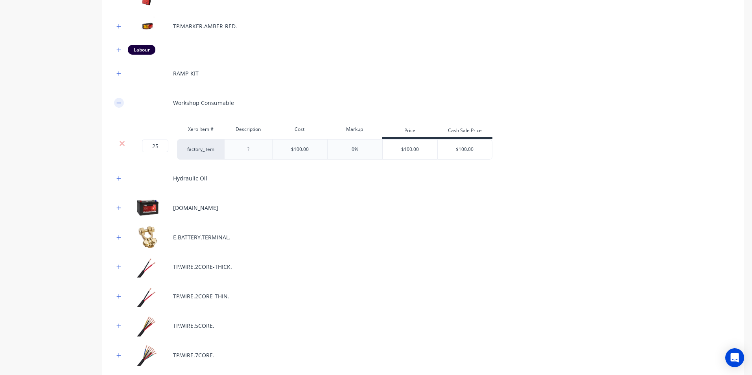
click at [118, 101] on icon "button" at bounding box center [118, 103] width 5 height 6
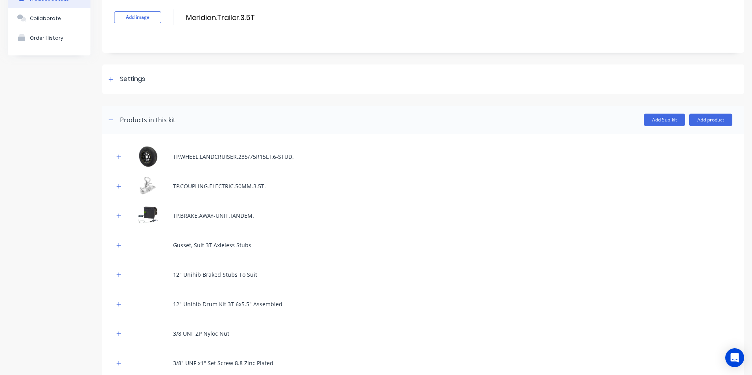
scroll to position [0, 0]
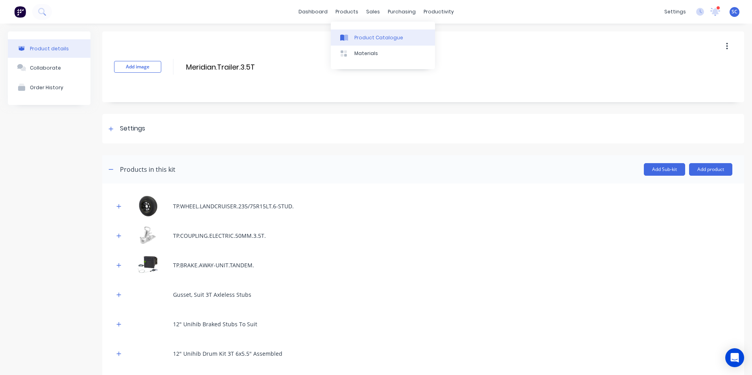
click at [353, 35] on link "Product Catalogue" at bounding box center [383, 37] width 104 height 16
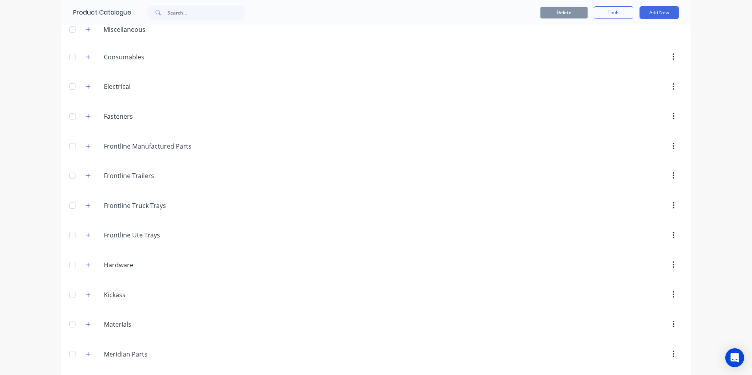
scroll to position [118, 0]
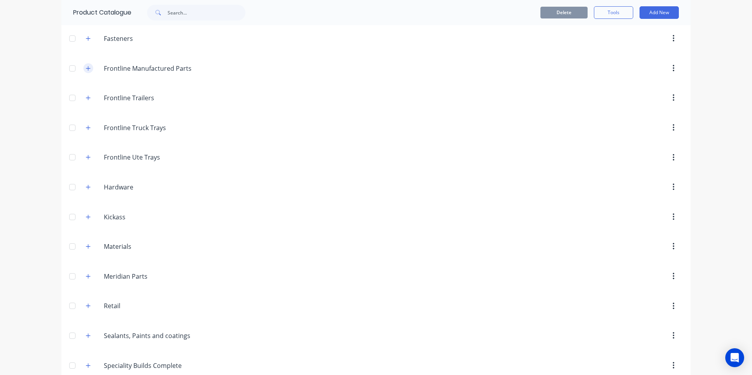
click at [86, 66] on icon "button" at bounding box center [88, 69] width 5 height 6
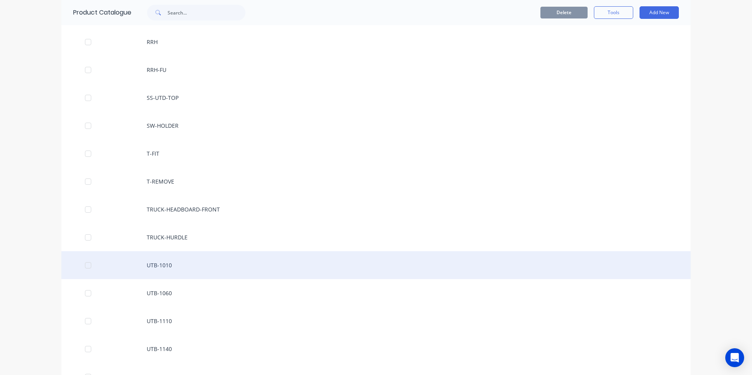
scroll to position [1415, 0]
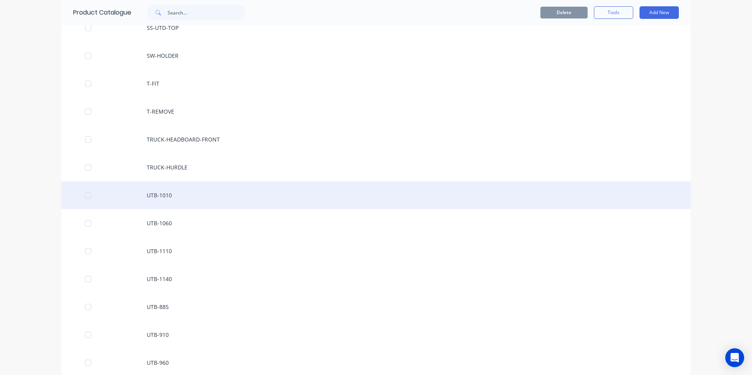
click at [173, 197] on div "UTB-1010" at bounding box center [375, 195] width 629 height 28
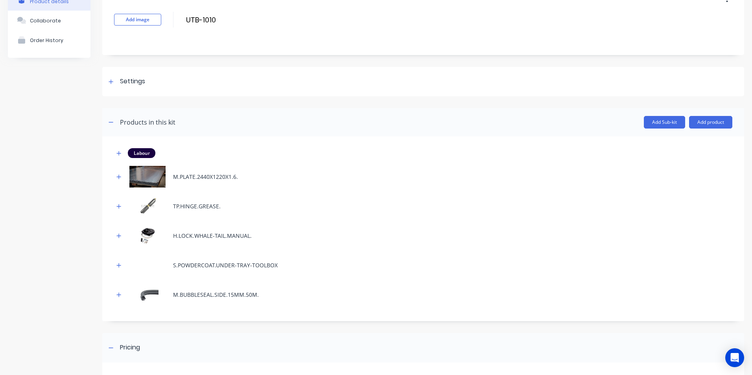
scroll to position [42, 0]
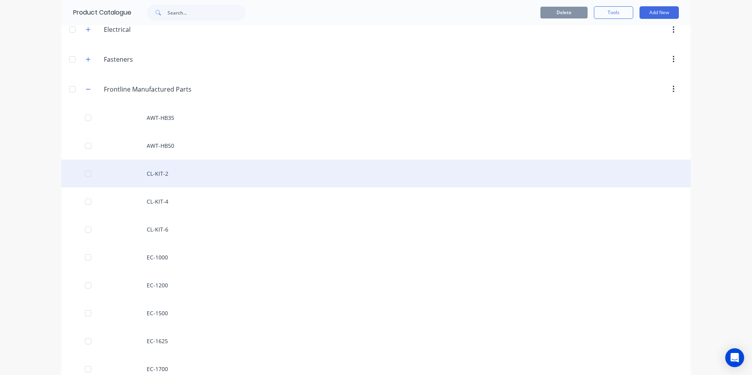
scroll to position [79, 0]
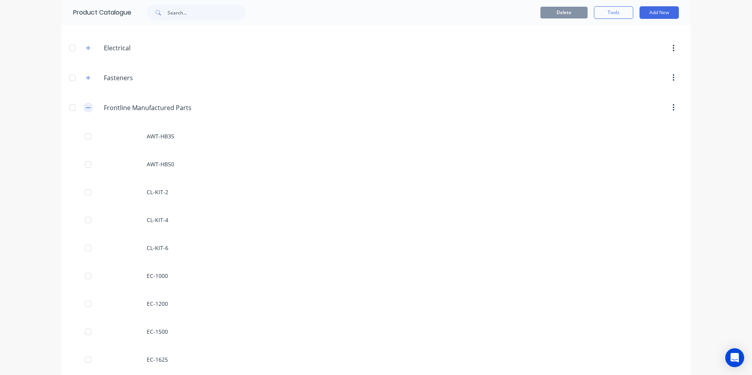
click at [86, 110] on icon "button" at bounding box center [88, 108] width 5 height 6
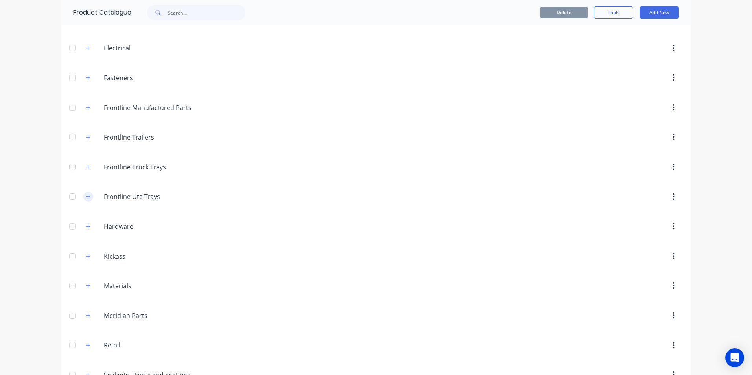
click at [86, 198] on icon "button" at bounding box center [88, 197] width 4 height 4
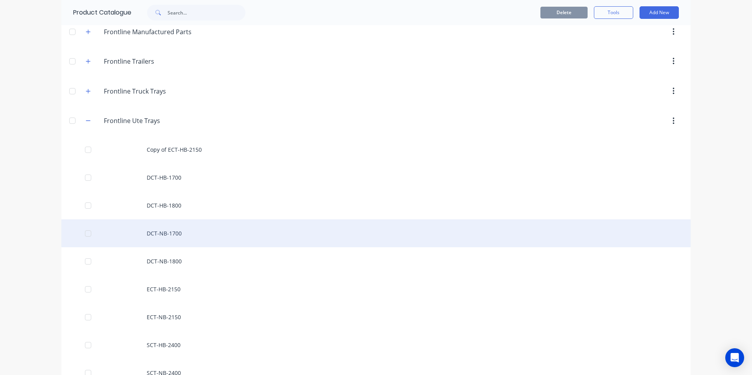
scroll to position [157, 0]
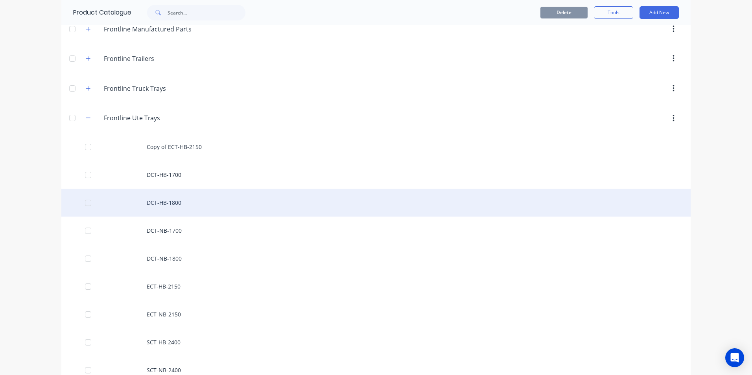
click at [139, 205] on div "DCT-HB-1800" at bounding box center [375, 203] width 629 height 28
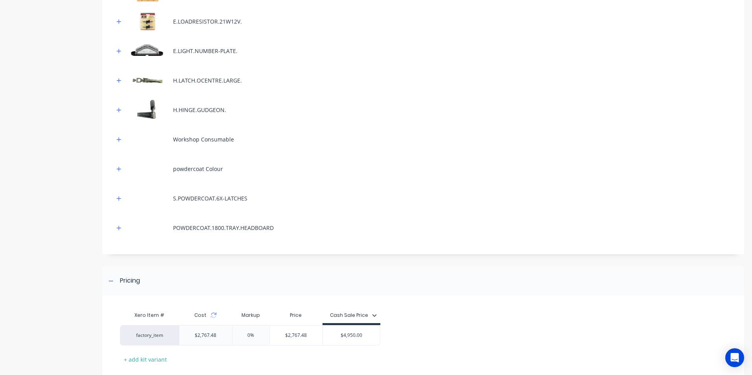
scroll to position [472, 0]
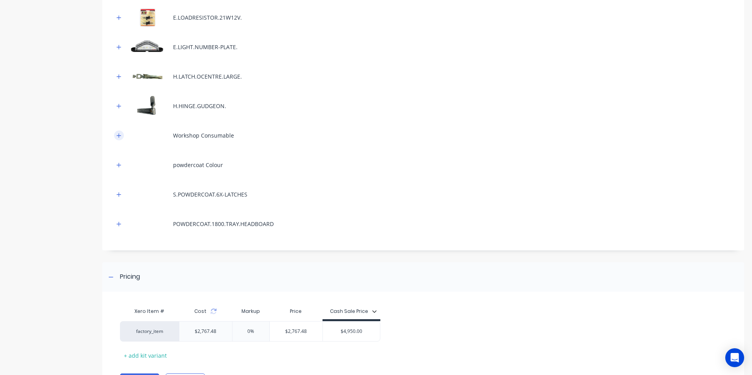
click at [116, 136] on icon "button" at bounding box center [118, 136] width 5 height 6
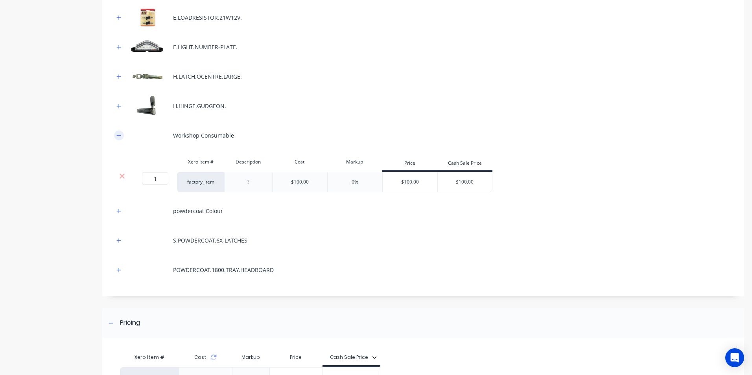
click at [116, 135] on icon "button" at bounding box center [118, 136] width 5 height 6
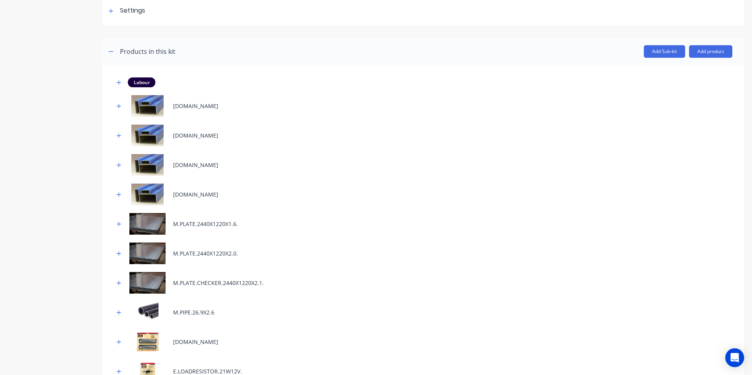
scroll to position [0, 0]
